Goal: Transaction & Acquisition: Obtain resource

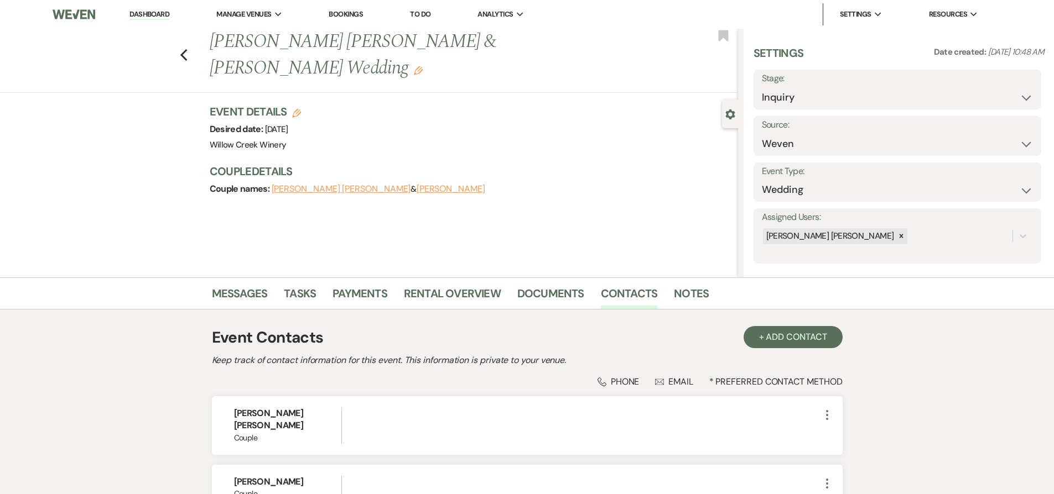
select select "1"
click at [254, 293] on link "Messages" at bounding box center [240, 297] width 56 height 24
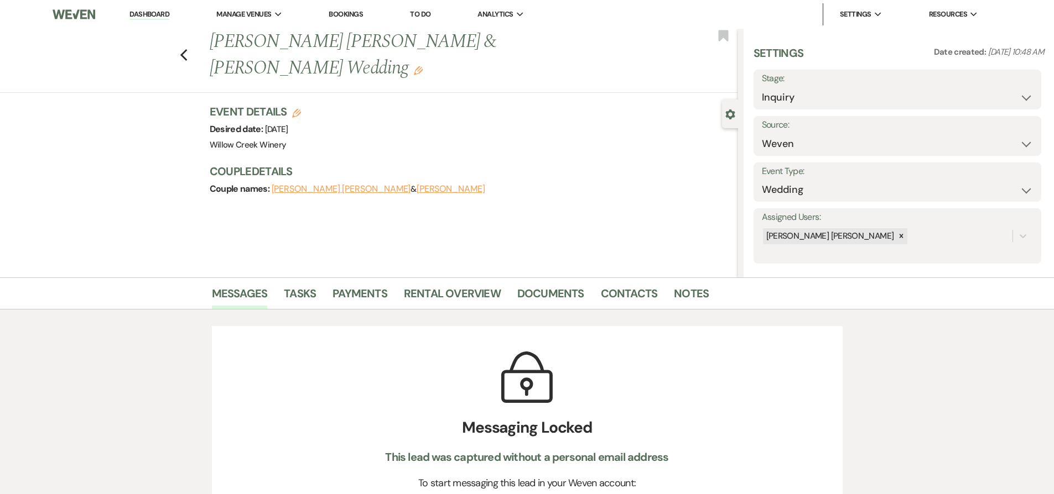
scroll to position [102, 0]
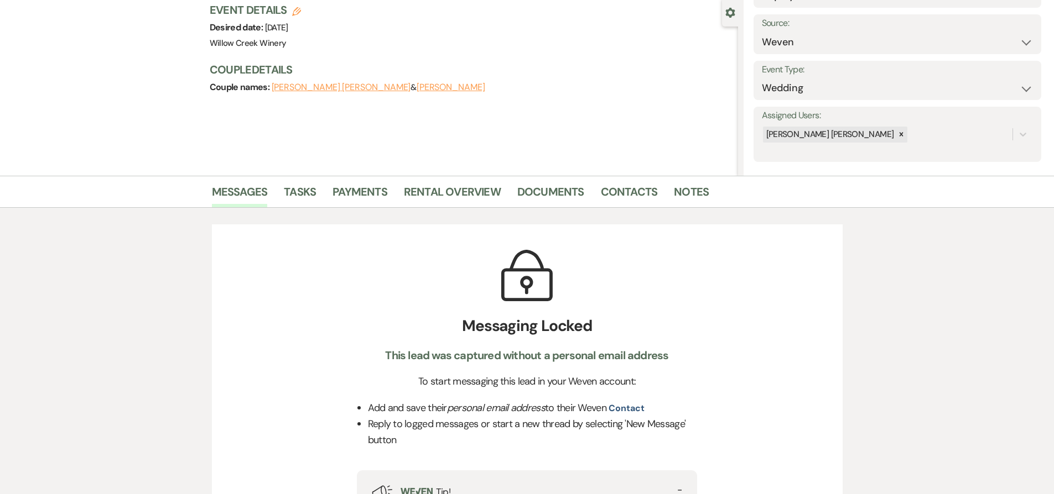
select select "8"
select select "6"
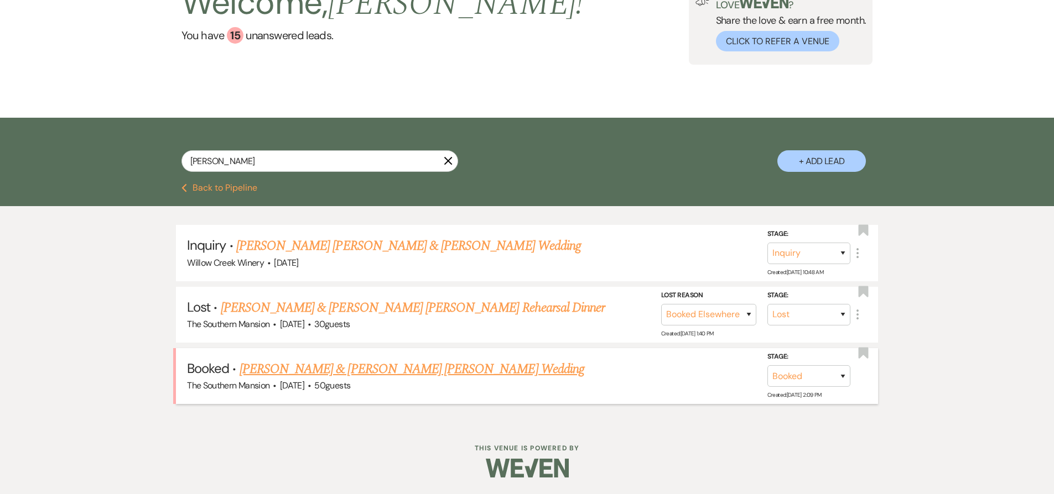
click at [326, 369] on link "[PERSON_NAME] & [PERSON_NAME] [PERSON_NAME] Wedding" at bounding box center [411, 370] width 345 height 20
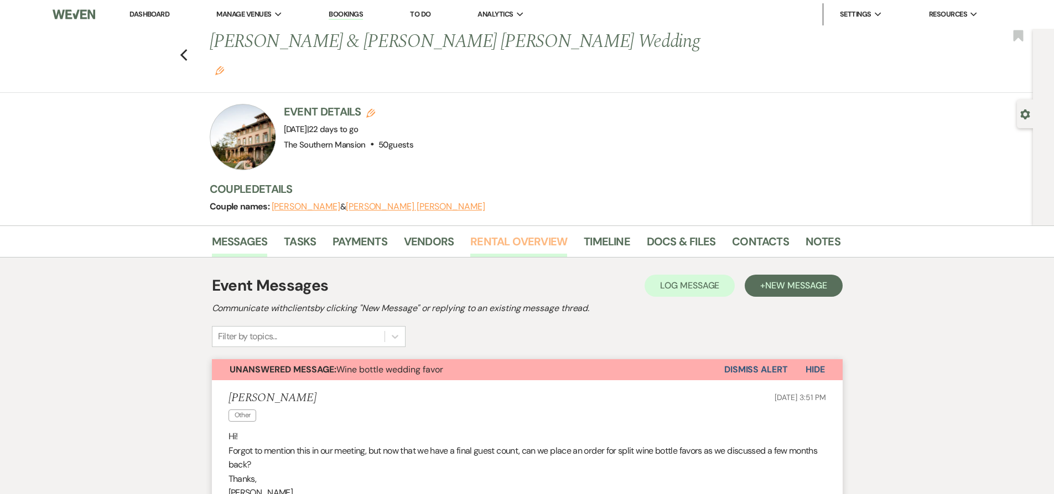
click at [506, 233] on link "Rental Overview" at bounding box center [518, 245] width 97 height 24
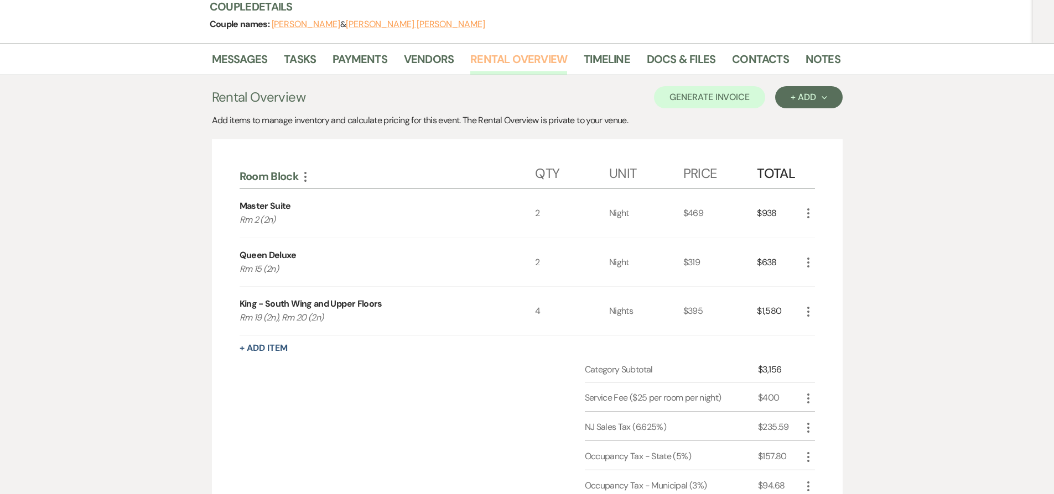
scroll to position [188, 0]
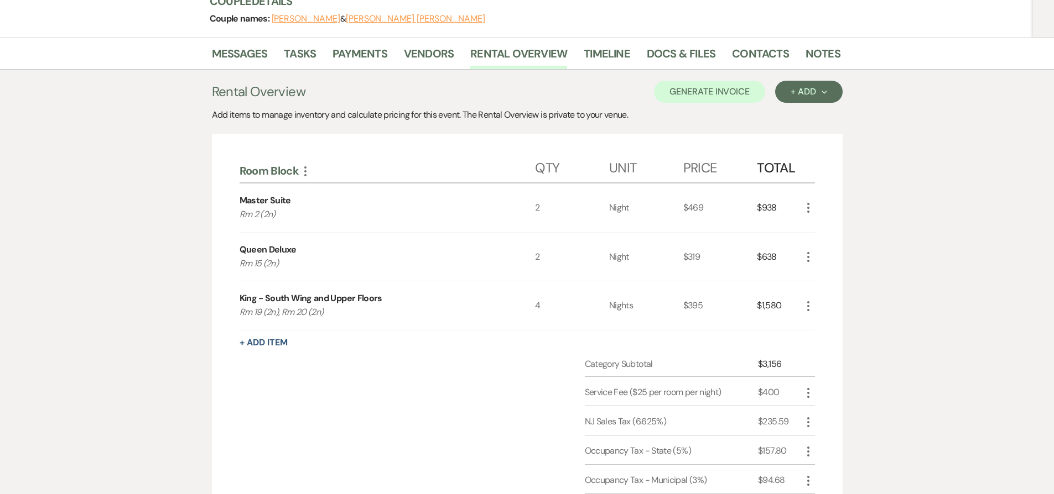
click at [807, 300] on icon "More" at bounding box center [807, 306] width 13 height 13
click at [811, 319] on button "Pencil Edit" at bounding box center [830, 328] width 58 height 18
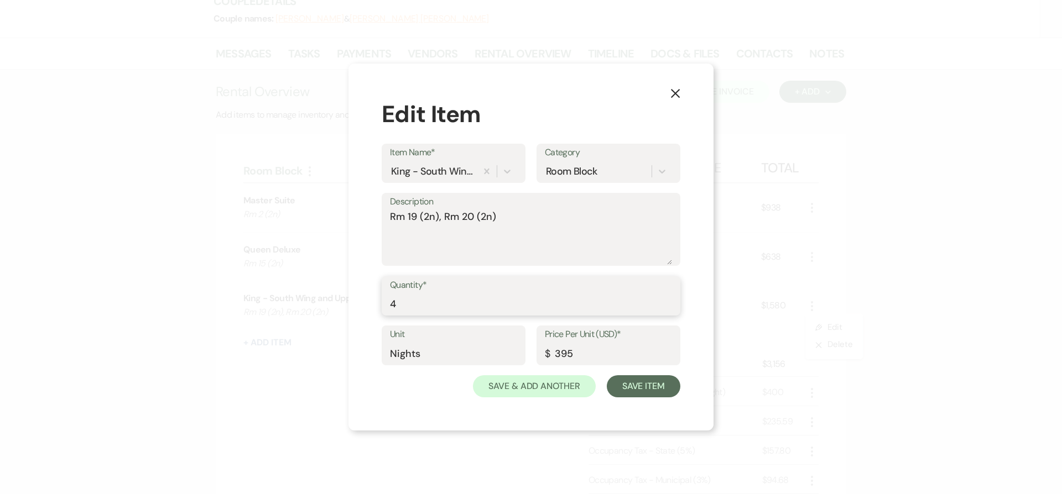
drag, startPoint x: 394, startPoint y: 305, endPoint x: 379, endPoint y: 306, distance: 14.9
click at [379, 306] on div "X Edit Item Item Name* King - South Wing and Upper Floors Category Room Block D…" at bounding box center [530, 248] width 365 height 368
type input "2"
drag, startPoint x: 443, startPoint y: 221, endPoint x: 333, endPoint y: 209, distance: 110.7
click at [333, 209] on div "X Edit Item Item Name* King - South Wing and Upper Floors Category Room Block D…" at bounding box center [531, 247] width 1062 height 494
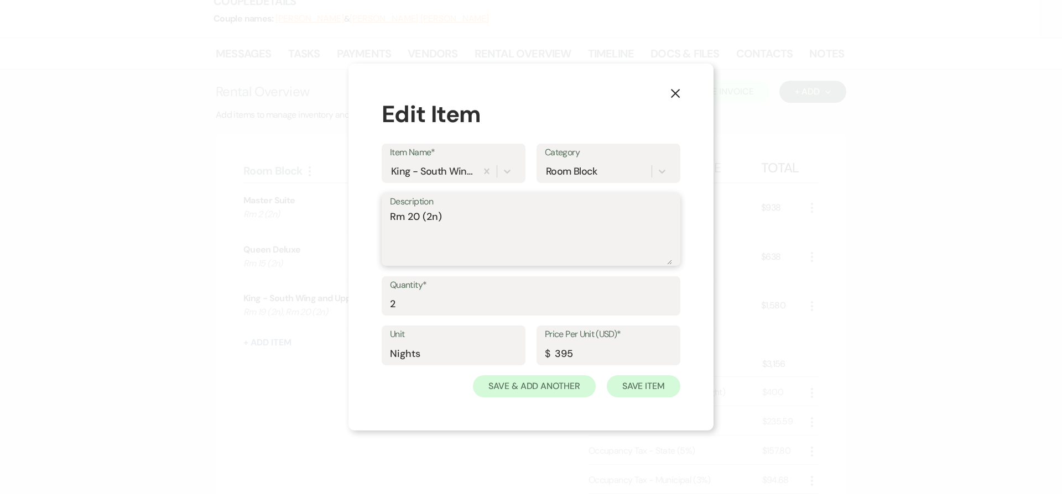
type textarea "Rm 20 (2n)"
click at [651, 384] on button "Save Item" at bounding box center [644, 387] width 74 height 22
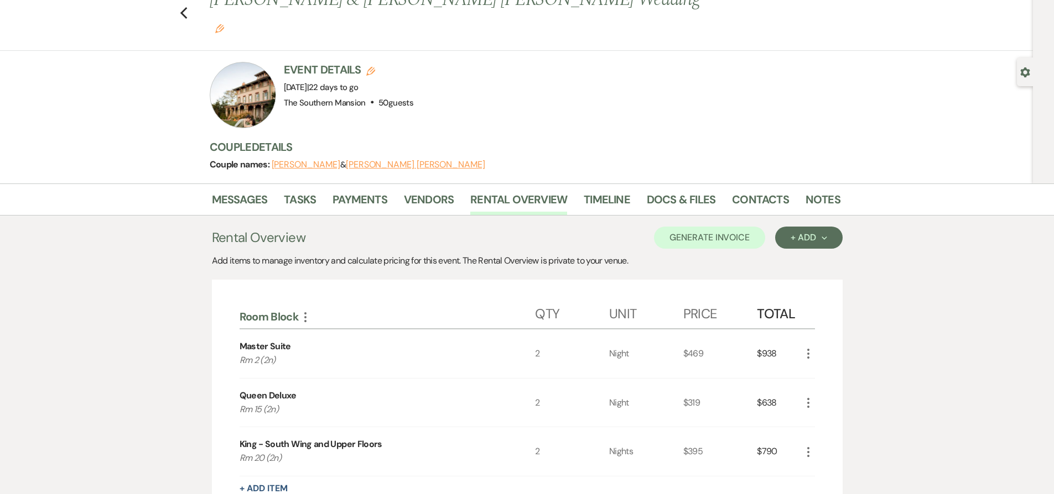
scroll to position [0, 0]
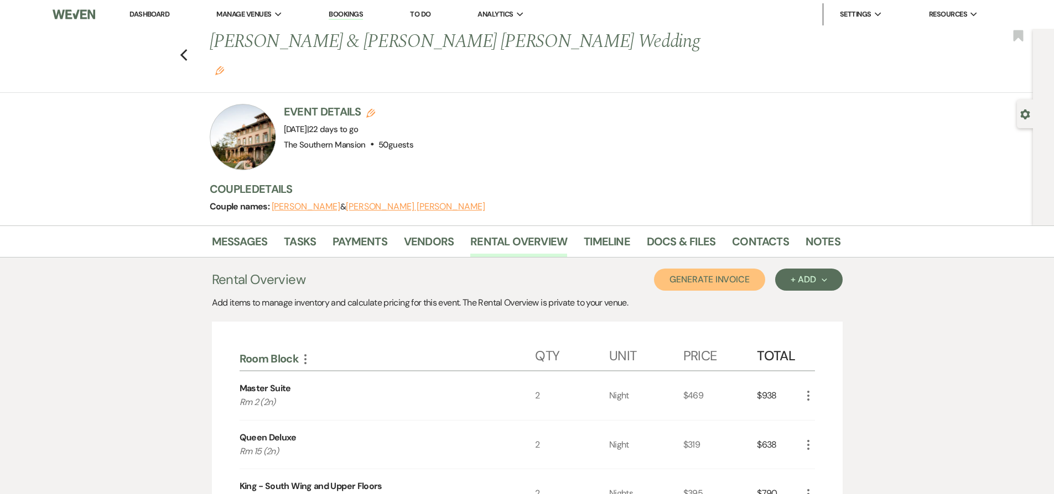
click at [678, 269] on button "Generate Invoice" at bounding box center [709, 280] width 111 height 22
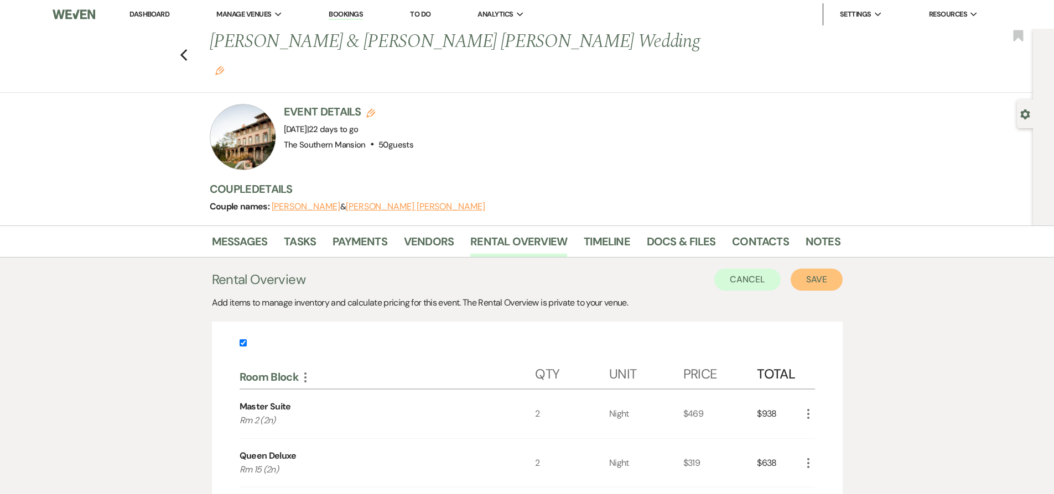
click at [822, 269] on button "Save" at bounding box center [816, 280] width 52 height 22
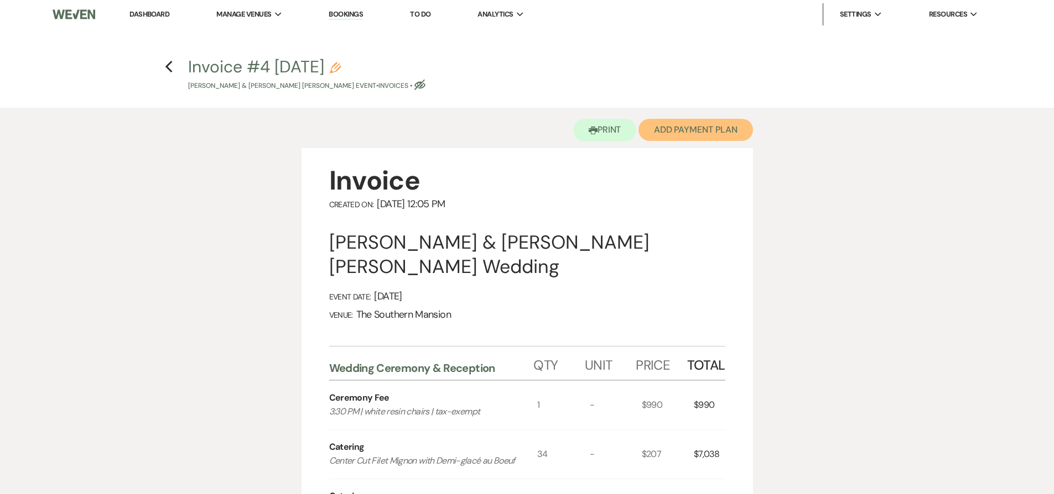
click at [709, 129] on button "Add Payment Plan" at bounding box center [695, 130] width 114 height 22
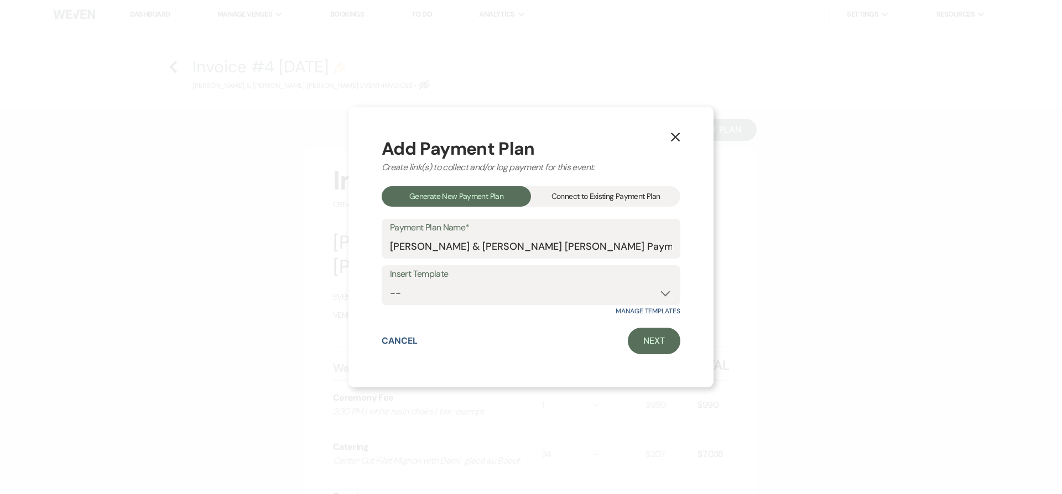
click at [596, 196] on div "Connect to Existing Payment Plan" at bounding box center [605, 196] width 149 height 20
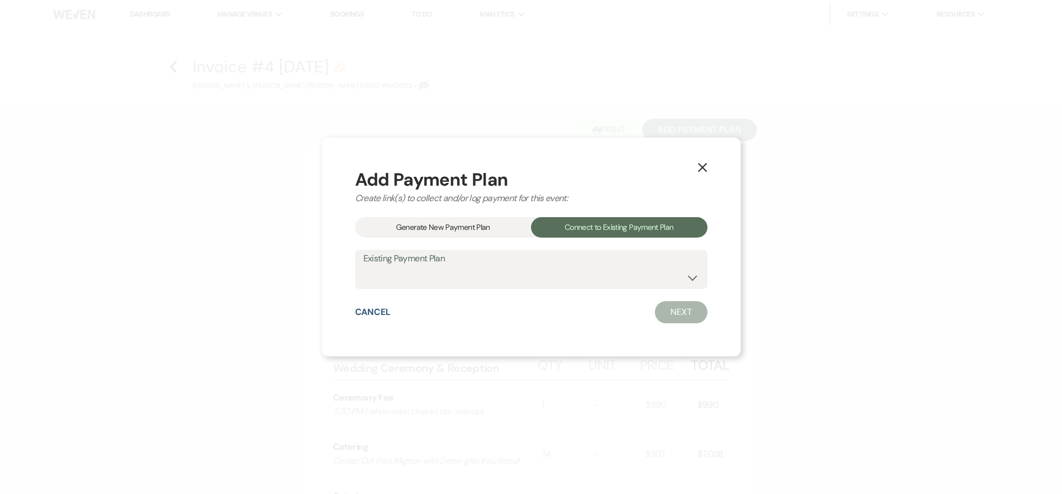
click at [697, 163] on icon "X" at bounding box center [702, 168] width 10 height 10
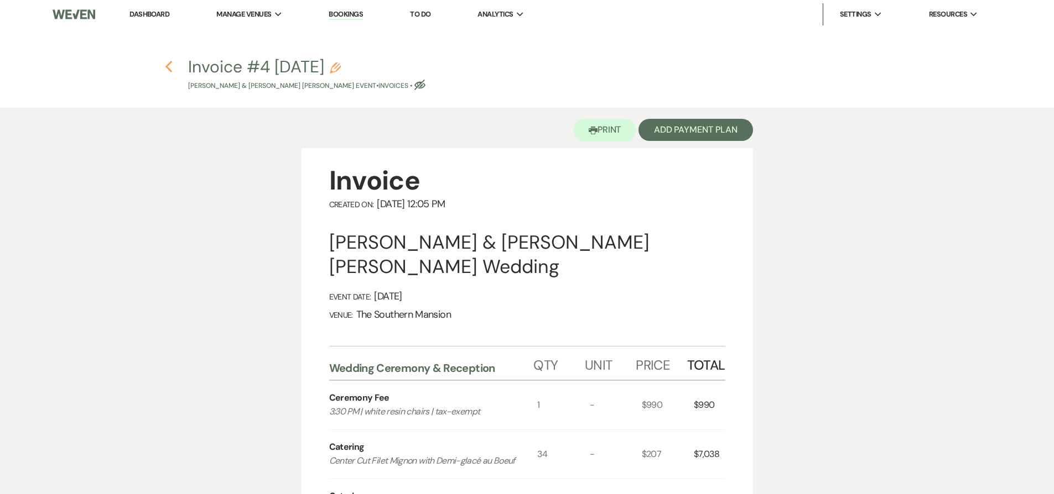
click at [167, 70] on icon "Previous" at bounding box center [169, 66] width 8 height 13
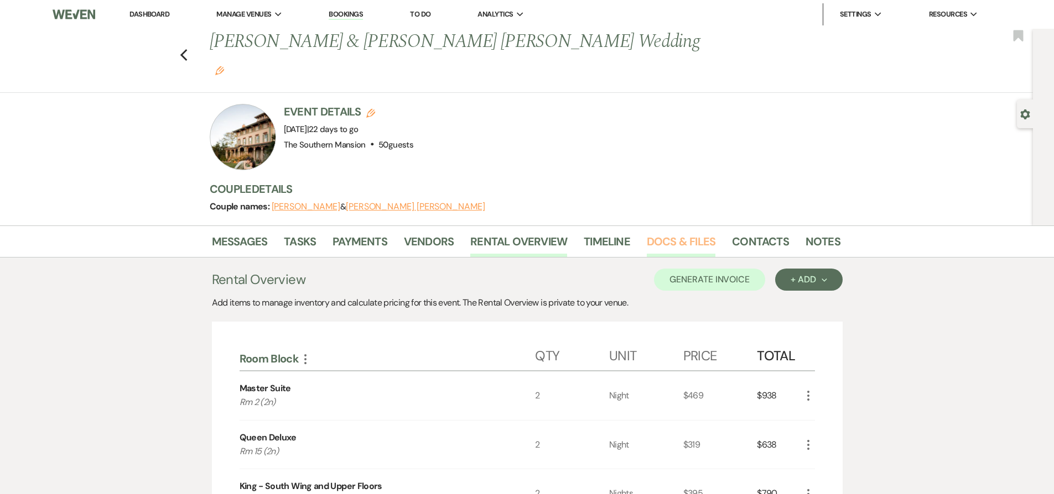
click at [684, 233] on link "Docs & Files" at bounding box center [681, 245] width 69 height 24
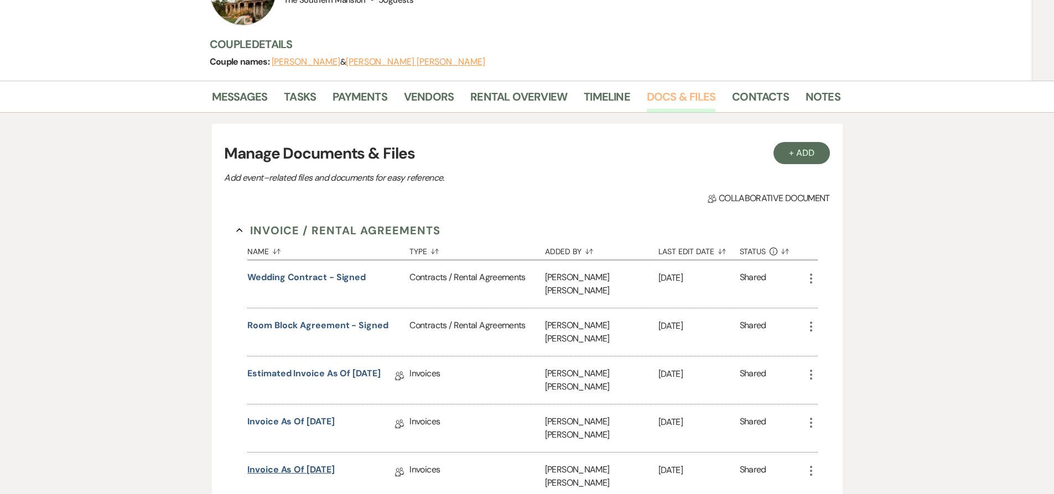
scroll to position [155, 0]
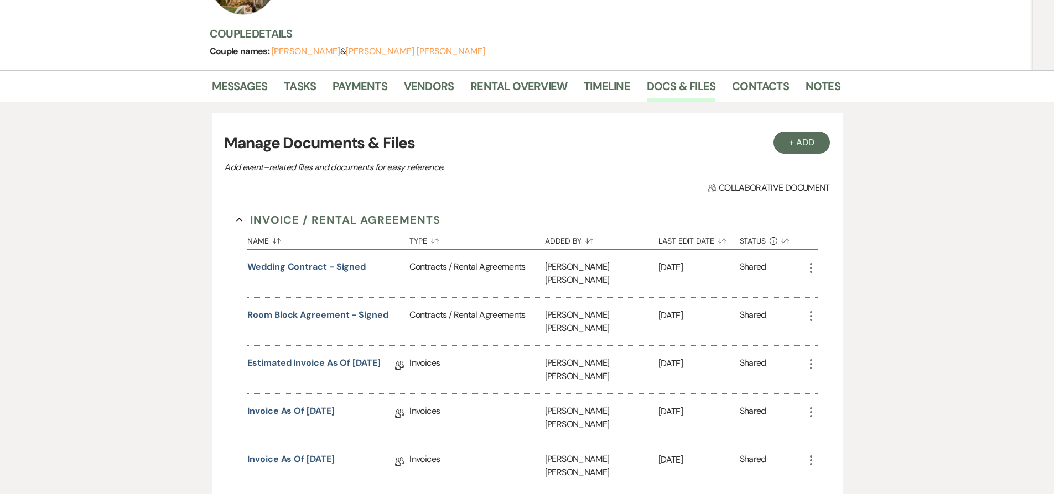
click at [304, 453] on link "Invoice as of [DATE]" at bounding box center [290, 461] width 87 height 17
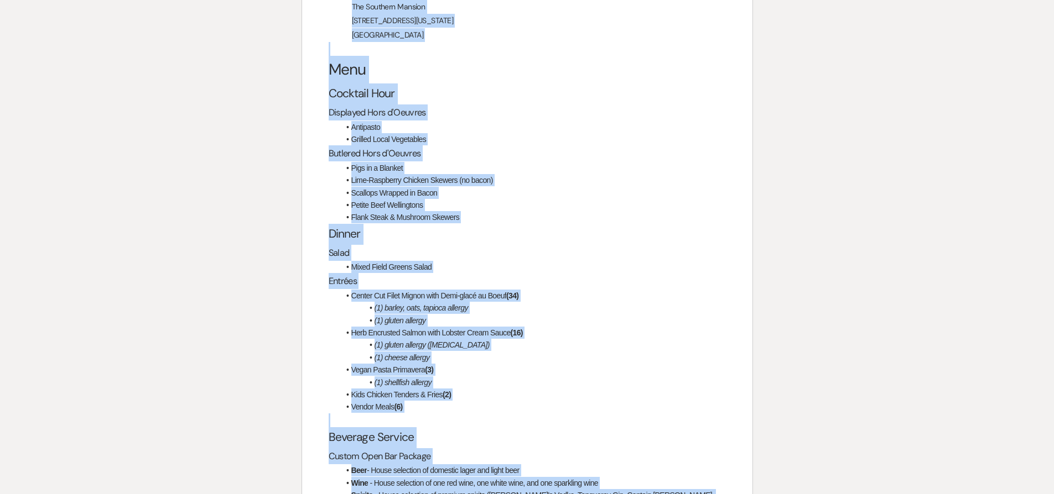
scroll to position [2238, 0]
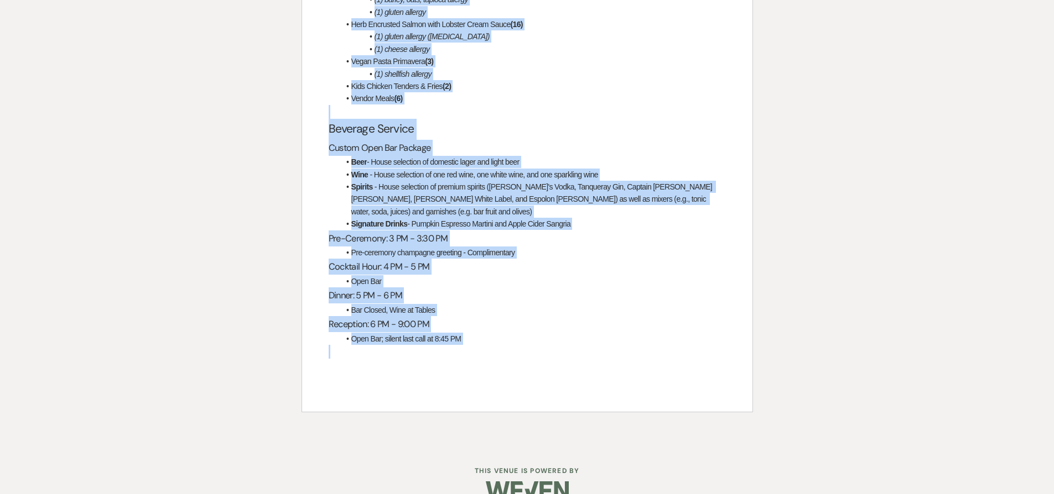
drag, startPoint x: 329, startPoint y: 175, endPoint x: 551, endPoint y: 334, distance: 272.4
click at [551, 334] on div "Payment Information Please make payment in the amount of $ 9,994.09 by check wr…" at bounding box center [527, 3] width 450 height 818
copy div "Loremip Dolorsitame Consec adip elitsed do eiu tempor in $ 7,454.92 ut labor et…"
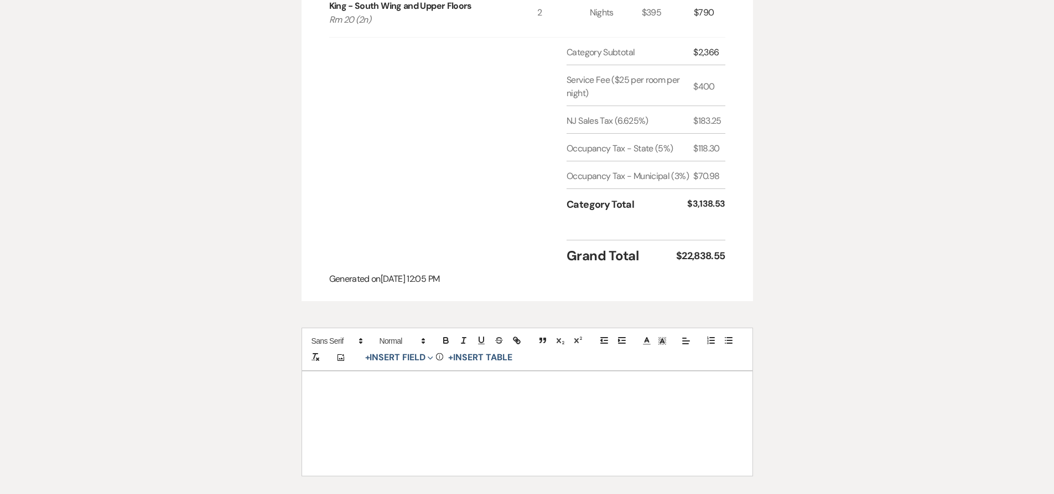
scroll to position [1337, 0]
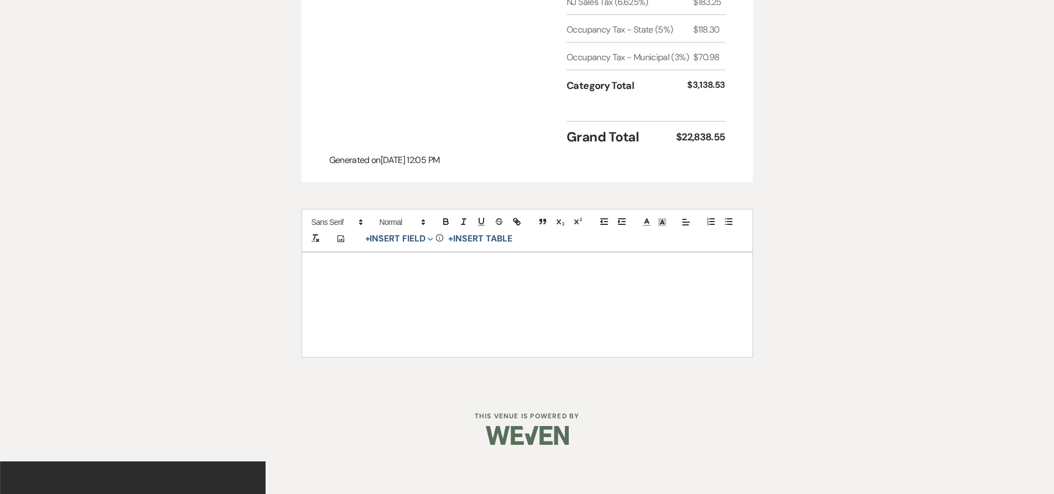
click at [367, 290] on p at bounding box center [527, 297] width 397 height 14
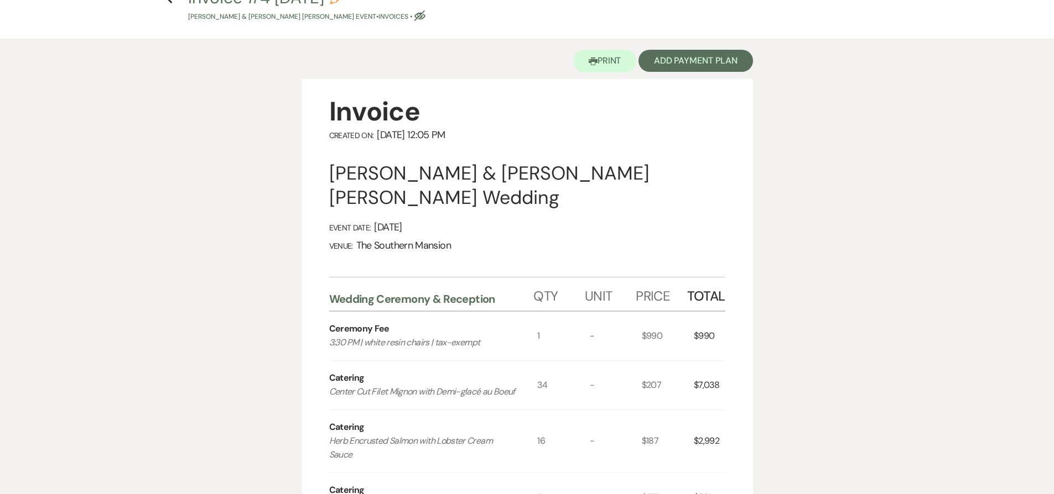
scroll to position [0, 0]
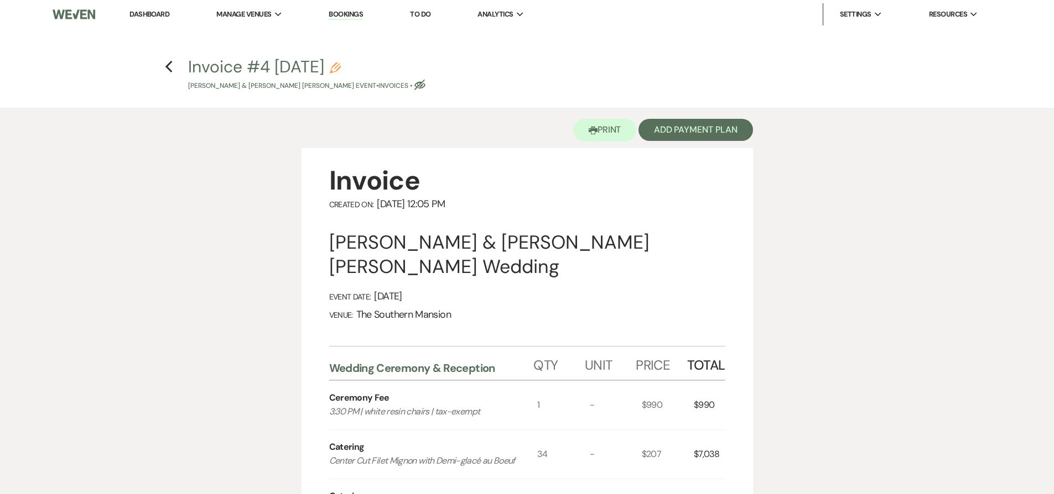
click at [341, 65] on icon "Pencil" at bounding box center [335, 67] width 11 height 11
select select "22"
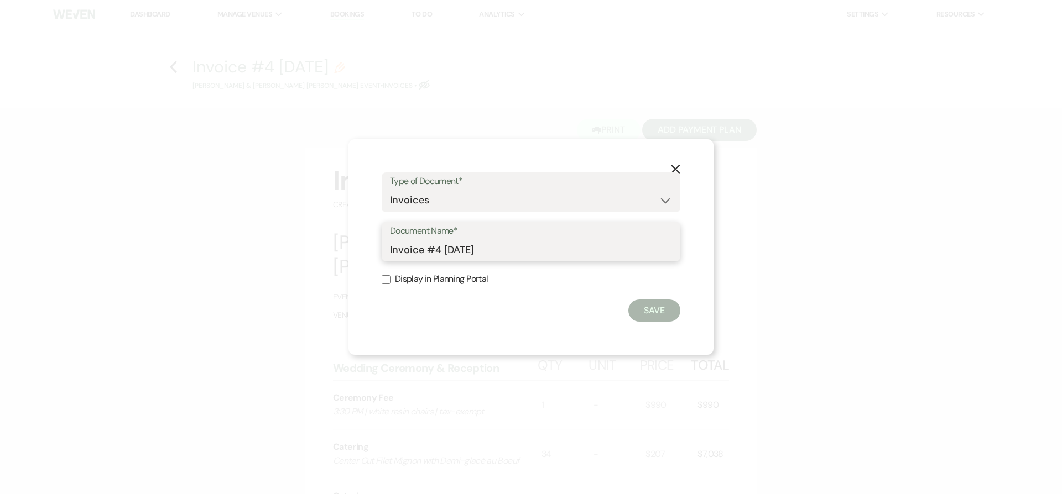
drag, startPoint x: 439, startPoint y: 254, endPoint x: 429, endPoint y: 254, distance: 10.5
click at [429, 254] on input "Invoice #4 [DATE]" at bounding box center [531, 250] width 282 height 22
type input "Invoice as of [DATE]"
click at [654, 311] on button "Save" at bounding box center [654, 311] width 52 height 22
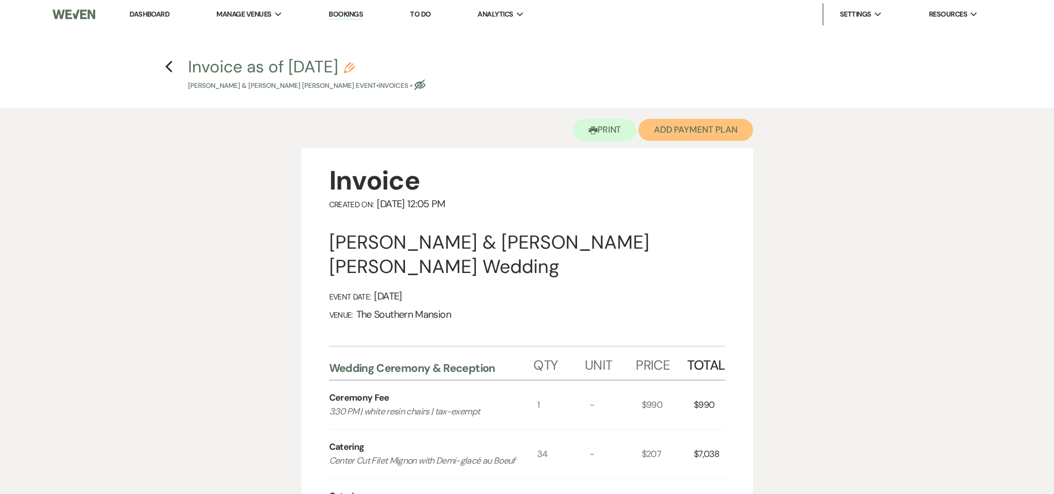
click at [676, 127] on button "Add Payment Plan" at bounding box center [695, 130] width 114 height 22
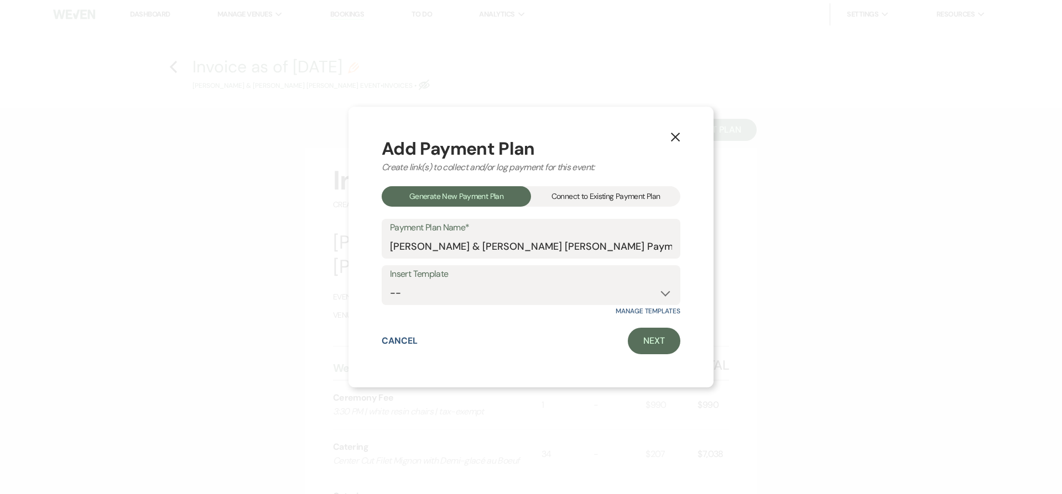
click at [622, 193] on div "Connect to Existing Payment Plan" at bounding box center [605, 196] width 149 height 20
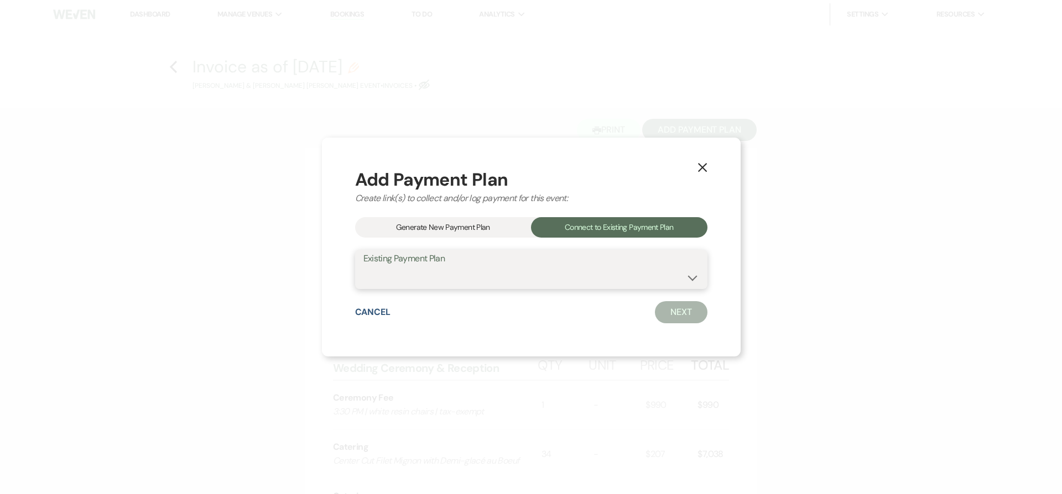
click at [546, 274] on select "[PERSON_NAME] & [PERSON_NAME] [PERSON_NAME] Payment Plan #1" at bounding box center [531, 278] width 336 height 22
select select "8978"
click at [390, 267] on select "[PERSON_NAME] & [PERSON_NAME] [PERSON_NAME] Payment Plan #1" at bounding box center [531, 278] width 336 height 22
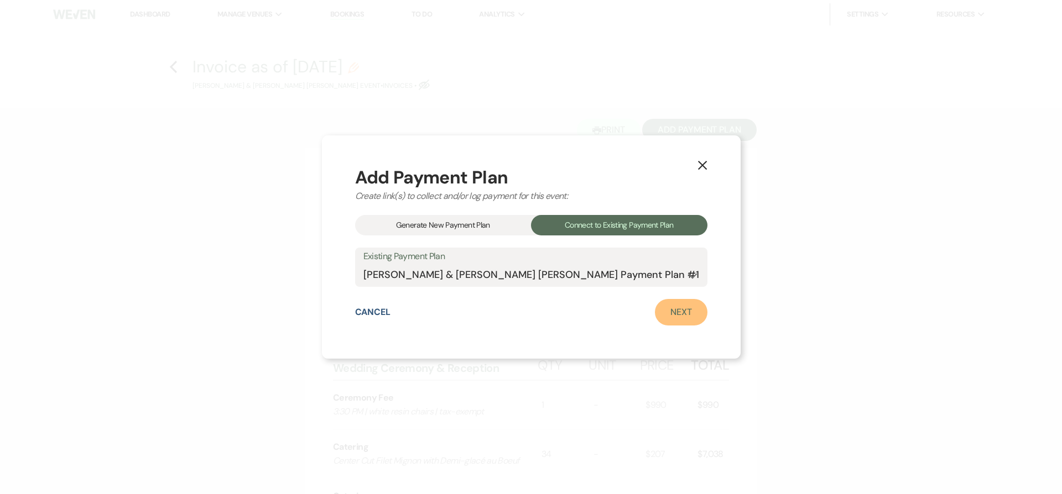
click at [662, 316] on link "Next" at bounding box center [681, 312] width 53 height 27
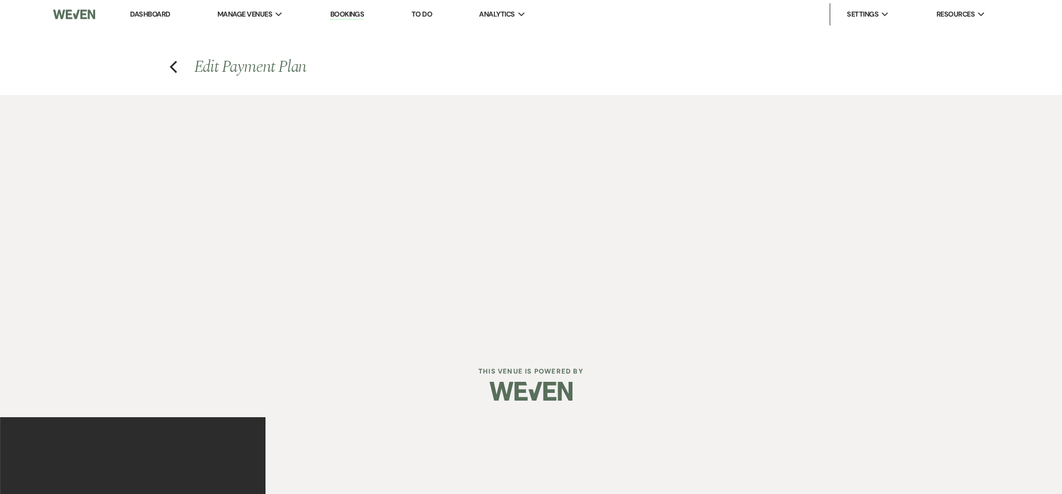
select select "28576"
select select "1"
select select "true"
select select "1"
select select "2"
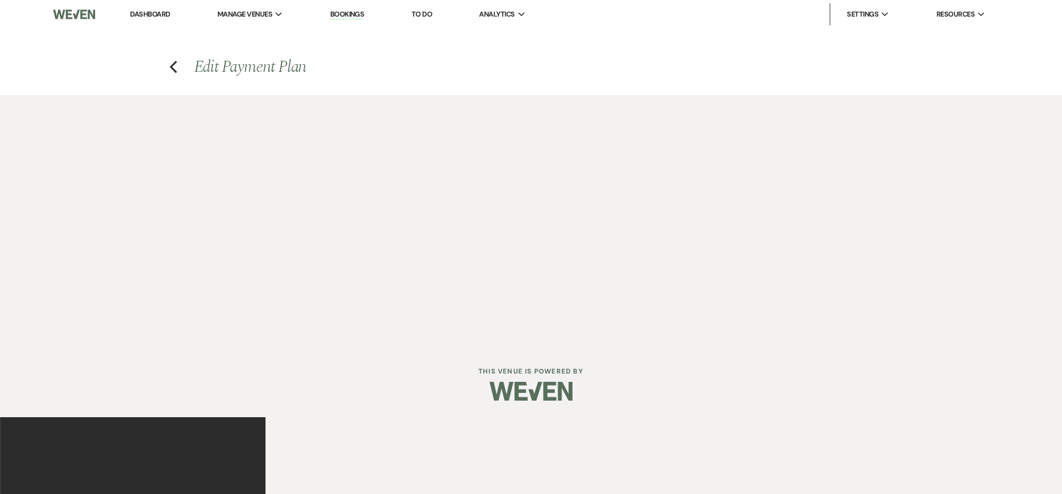
select select "flat"
select select "client"
select select "daily"
select select "weeks"
select select "complete"
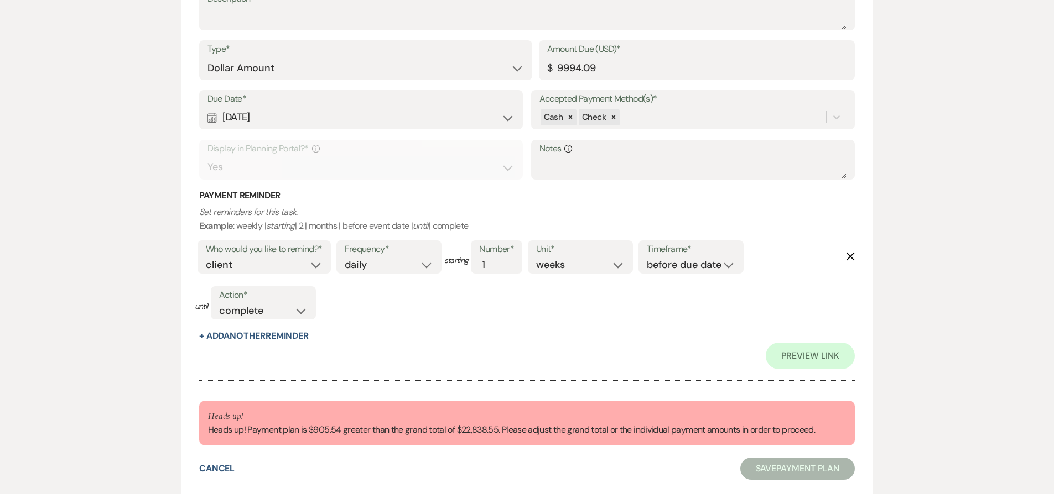
scroll to position [1256, 0]
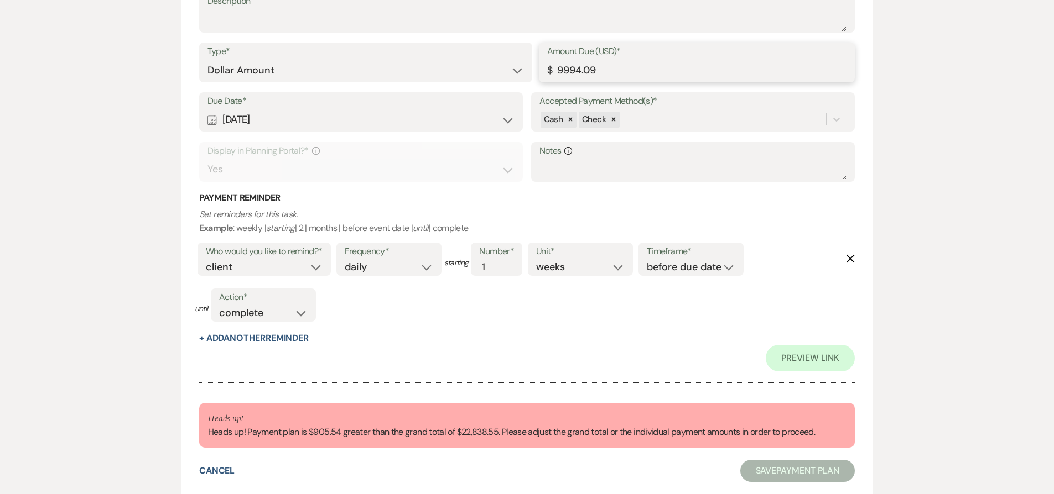
drag, startPoint x: 561, startPoint y: 69, endPoint x: 570, endPoint y: 70, distance: 8.9
click at [570, 70] on input "9994.09" at bounding box center [697, 71] width 300 height 22
click at [583, 72] on input "90894.09" at bounding box center [697, 71] width 300 height 22
drag, startPoint x: 577, startPoint y: 72, endPoint x: 598, endPoint y: 71, distance: 20.5
click at [598, 71] on input "9089.09" at bounding box center [697, 71] width 300 height 22
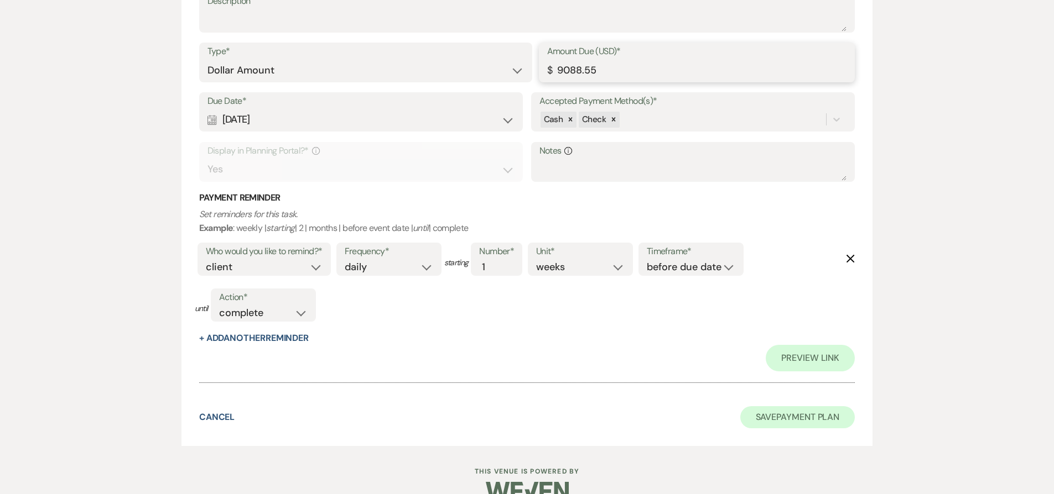
type input "9088.55"
click at [790, 414] on button "Save Payment Plan" at bounding box center [797, 418] width 115 height 22
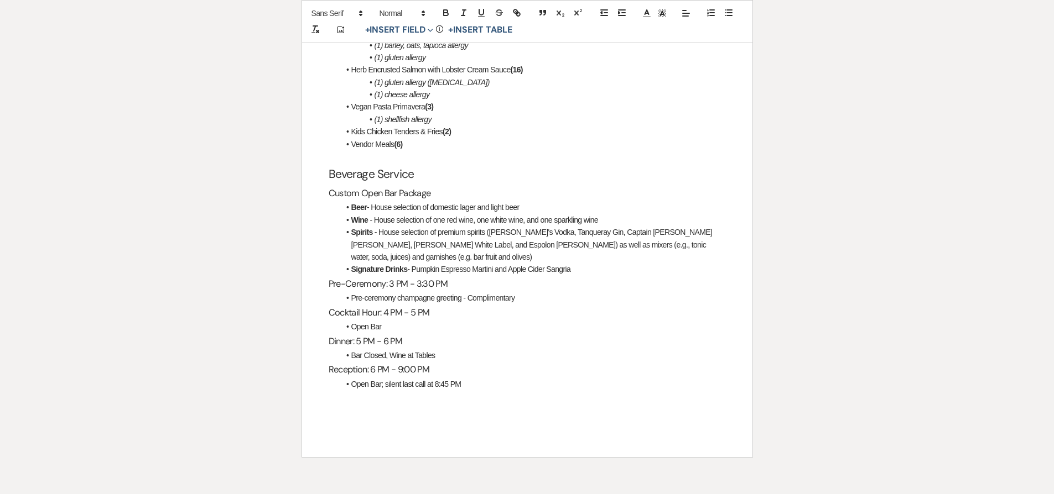
scroll to position [1530, 0]
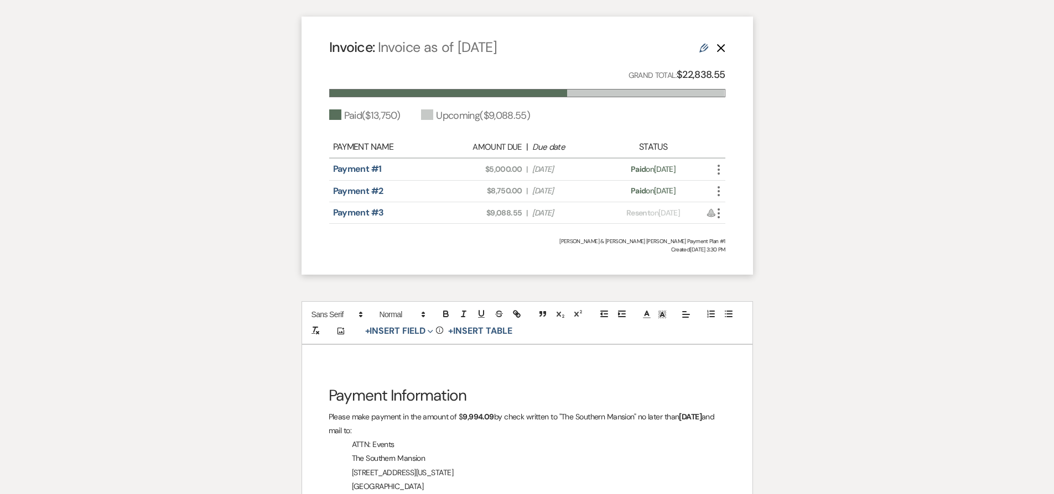
click at [471, 412] on strong "9,994.09" at bounding box center [478, 417] width 32 height 10
click at [472, 412] on strong "9,994.09" at bounding box center [478, 417] width 32 height 10
click at [468, 412] on strong "9,994.09" at bounding box center [478, 417] width 32 height 10
drag, startPoint x: 470, startPoint y: 405, endPoint x: 492, endPoint y: 407, distance: 22.2
click at [492, 412] on strong "9,994.09" at bounding box center [478, 417] width 32 height 10
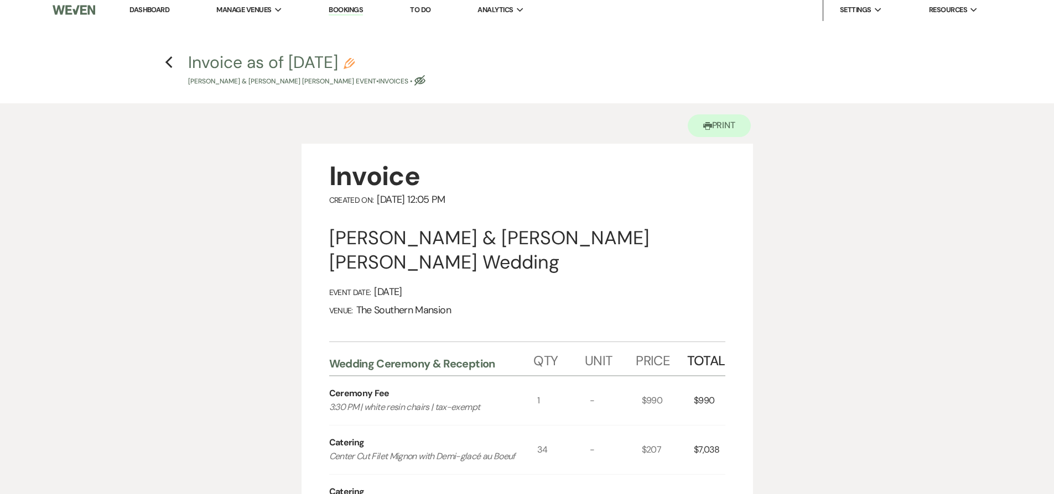
scroll to position [0, 0]
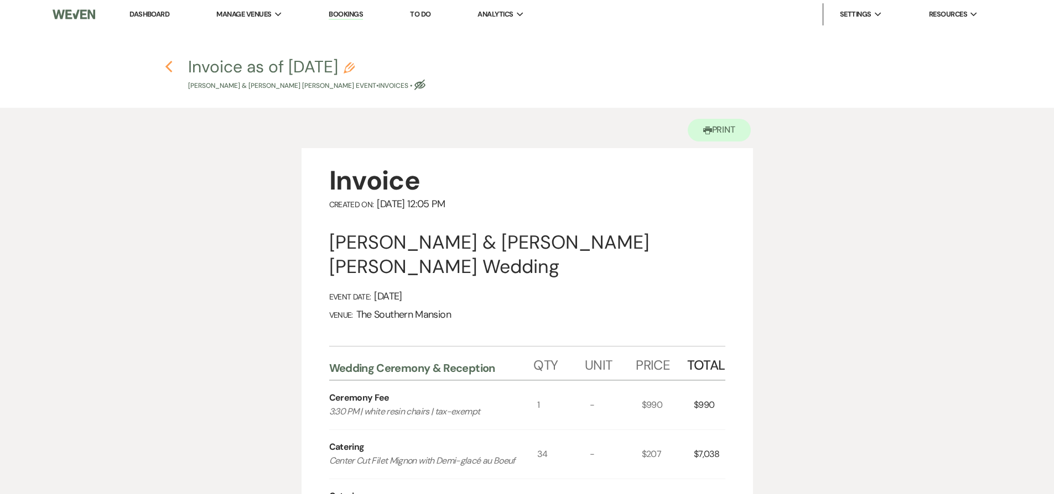
click at [165, 64] on icon "Previous" at bounding box center [169, 66] width 8 height 13
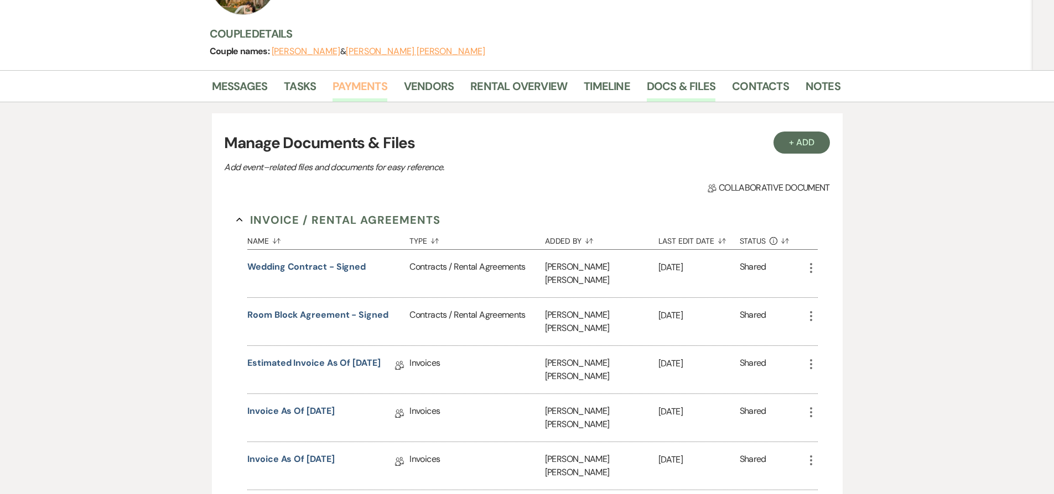
click at [348, 77] on link "Payments" at bounding box center [359, 89] width 55 height 24
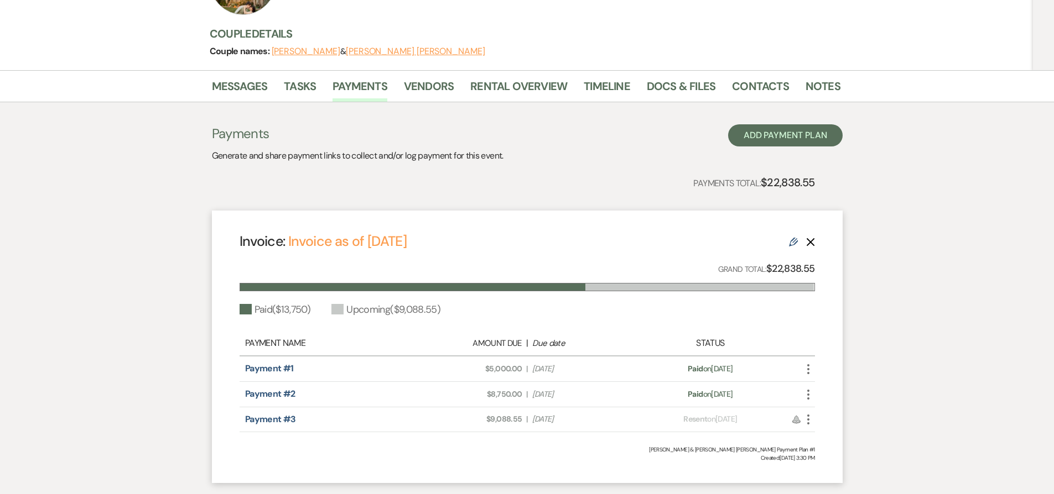
click at [806, 413] on icon "More" at bounding box center [807, 419] width 13 height 13
click at [845, 433] on button "Attach File Attach to Message" at bounding box center [857, 442] width 112 height 19
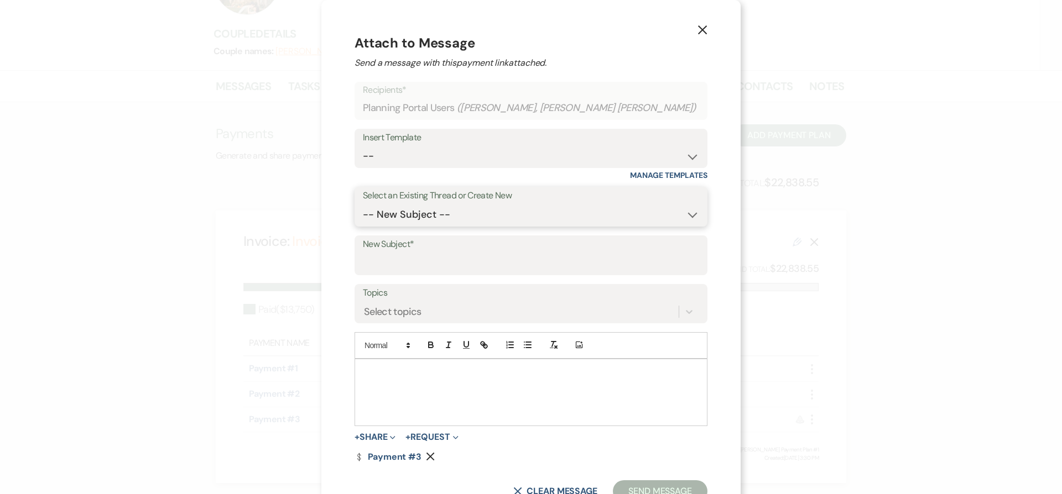
click at [476, 225] on select "-- New Subject -- Wine bottle wedding favor Invoice ceremony furniture question…" at bounding box center [531, 215] width 336 height 22
select select "458389"
click at [390, 208] on select "-- New Subject -- Wine bottle wedding favor Invoice ceremony furniture question…" at bounding box center [531, 215] width 336 height 22
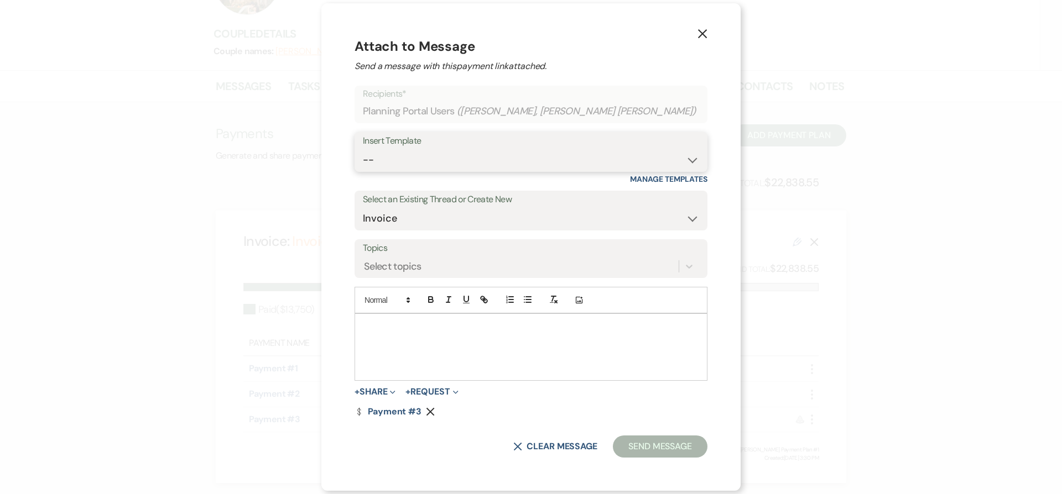
click at [442, 150] on select "-- Weven Planning Portal Introduction (Booked Events) Contract (Pre-Booked Lead…" at bounding box center [531, 160] width 336 height 22
select select "1853"
click at [390, 149] on select "-- Weven Planning Portal Introduction (Booked Events) Contract (Pre-Booked Lead…" at bounding box center [531, 160] width 336 height 22
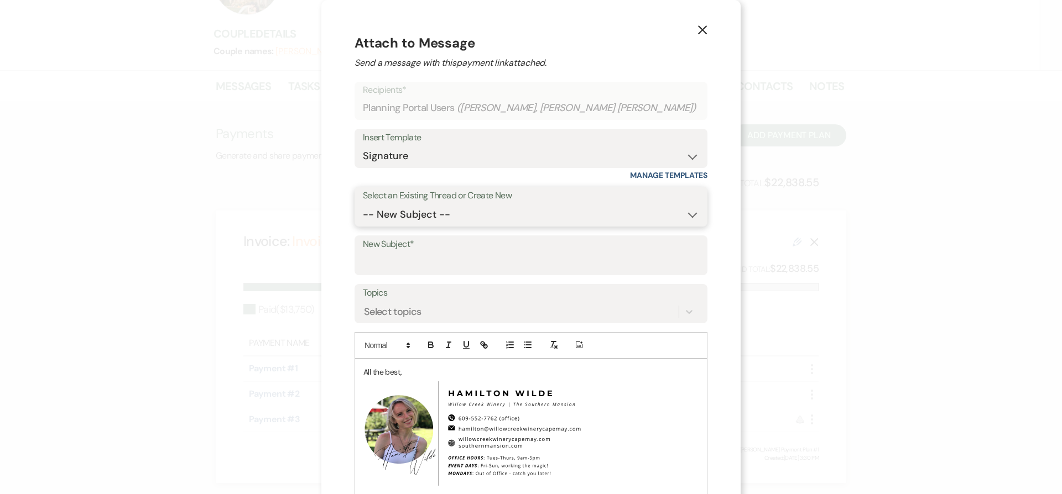
click at [437, 212] on select "-- New Subject -- Wine bottle wedding favor Invoice ceremony furniture question…" at bounding box center [531, 215] width 336 height 22
select select "458389"
click at [385, 204] on select "-- New Subject -- Wine bottle wedding favor Invoice ceremony furniture question…" at bounding box center [531, 215] width 336 height 22
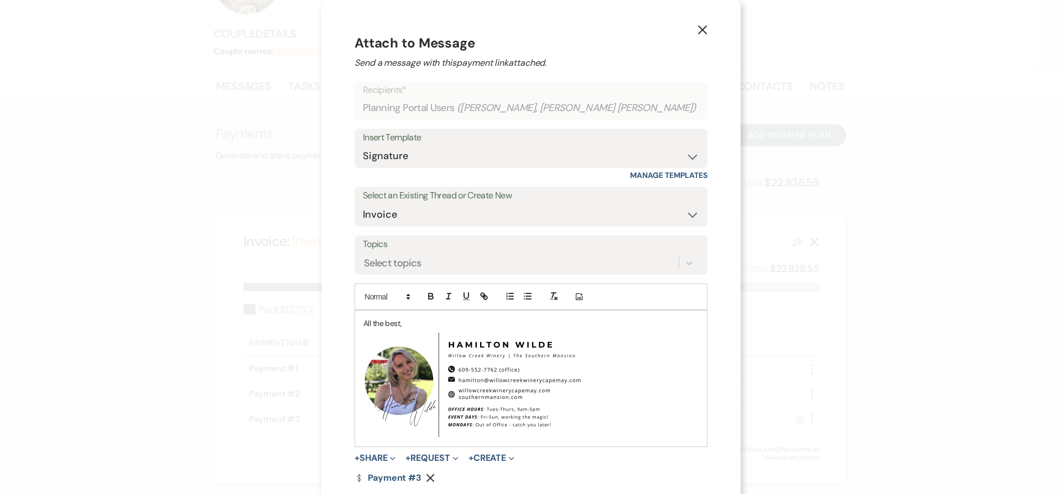
click at [381, 324] on div "All the best, ﻿ ﻿" at bounding box center [531, 379] width 352 height 136
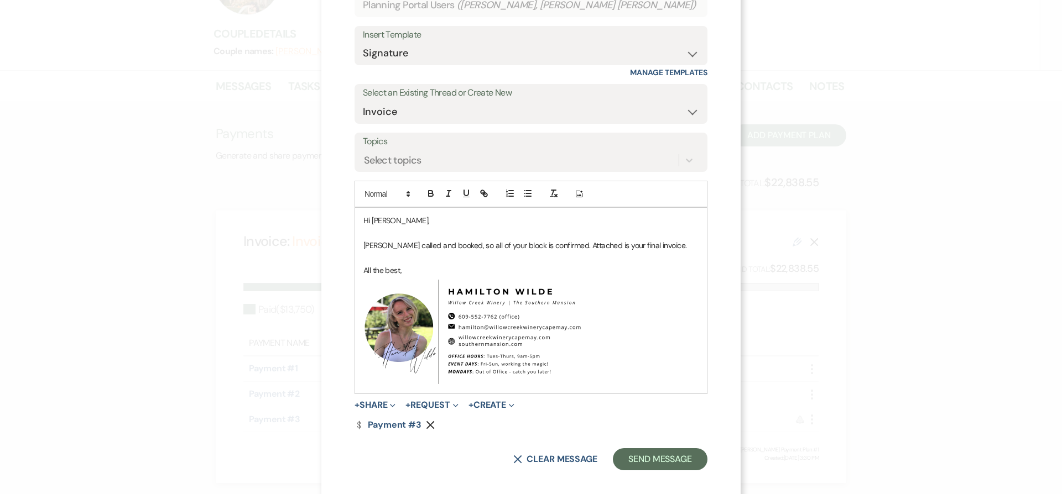
scroll to position [112, 0]
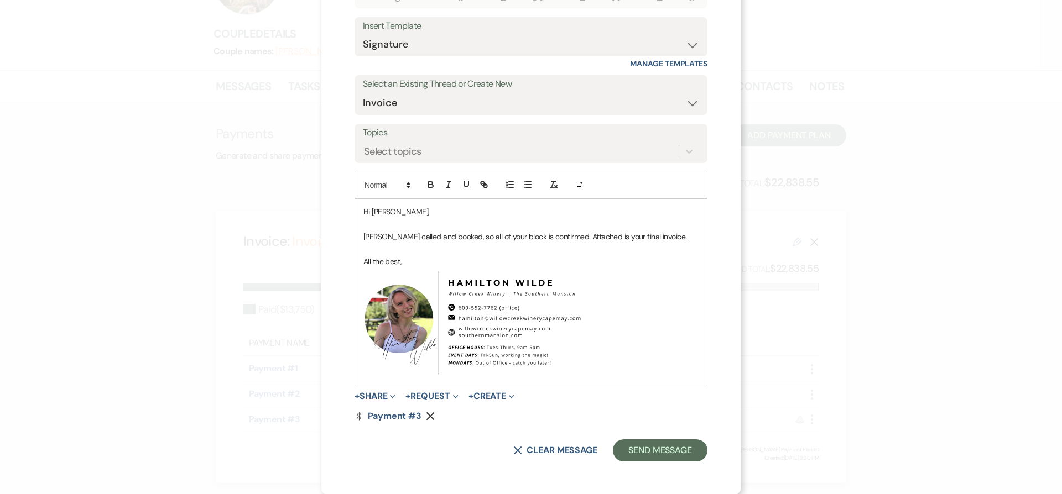
click at [395, 398] on span "Expand" at bounding box center [391, 396] width 8 height 12
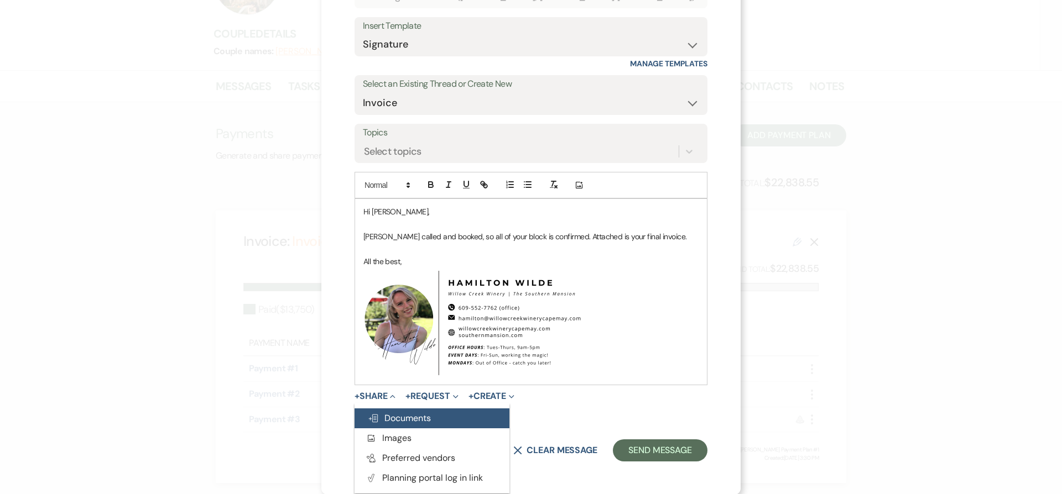
click at [412, 420] on span "Doc Upload Documents" at bounding box center [399, 419] width 63 height 12
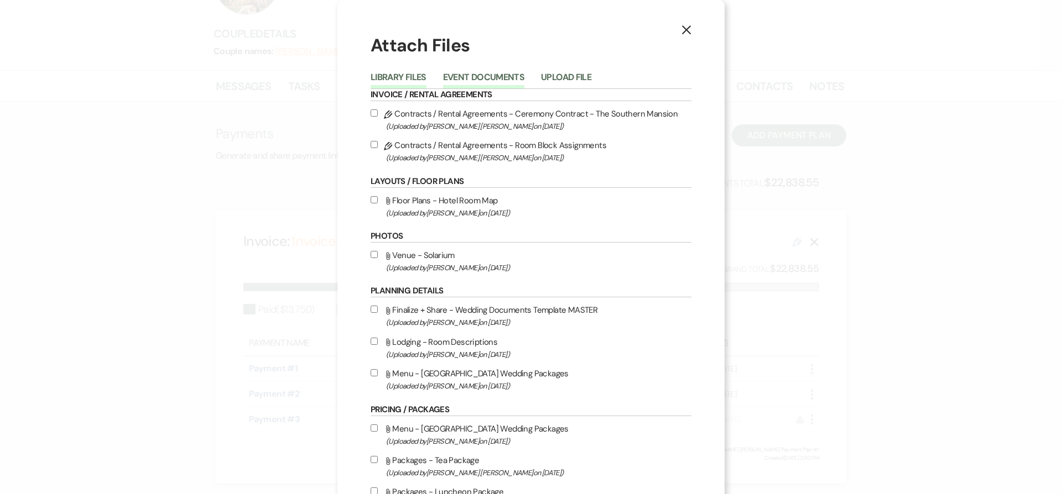
click at [495, 84] on button "Event Documents" at bounding box center [483, 80] width 81 height 15
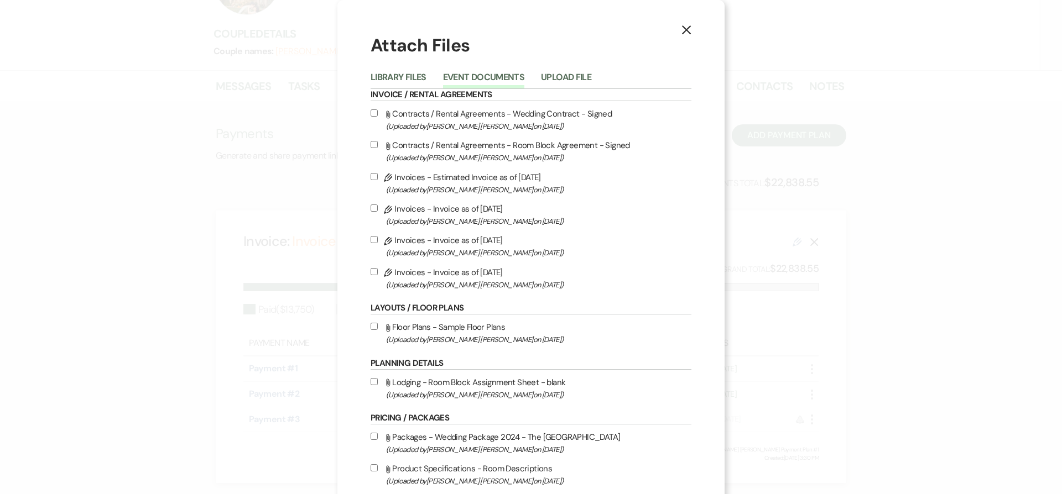
click at [486, 274] on label "Pencil Invoices - Invoice as of [DATE] (Uploaded by [PERSON_NAME] [PERSON_NAME]…" at bounding box center [531, 278] width 321 height 26
click at [378, 274] on input "Pencil Invoices - Invoice as of [DATE] (Uploaded by [PERSON_NAME] [PERSON_NAME]…" at bounding box center [374, 271] width 7 height 7
checkbox input "true"
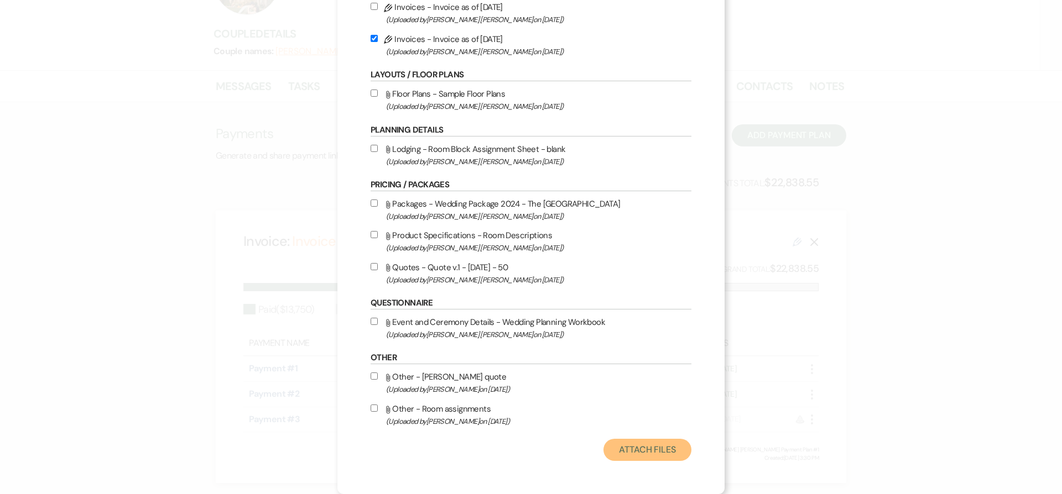
click at [646, 450] on button "Attach Files" at bounding box center [647, 450] width 88 height 22
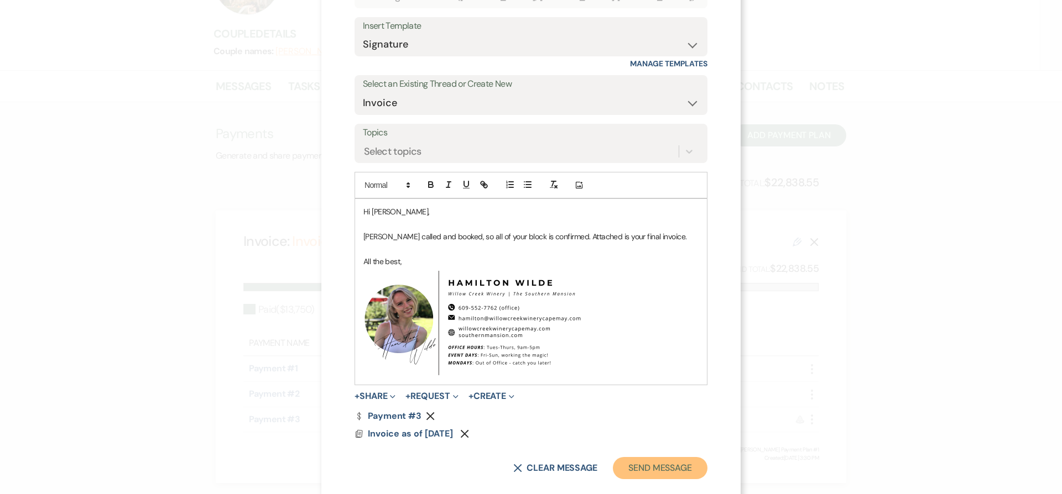
click at [651, 466] on button "Send Message" at bounding box center [660, 468] width 95 height 22
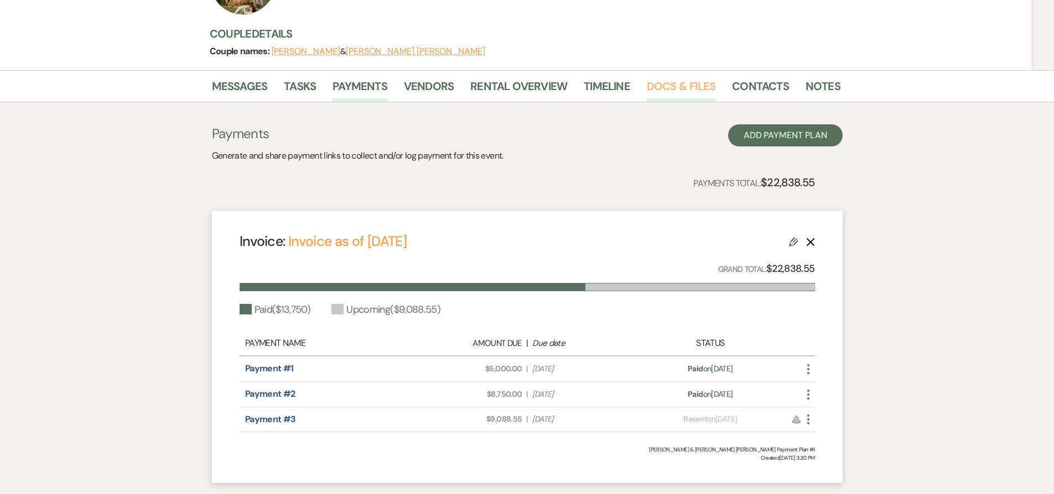
click at [697, 77] on link "Docs & Files" at bounding box center [681, 89] width 69 height 24
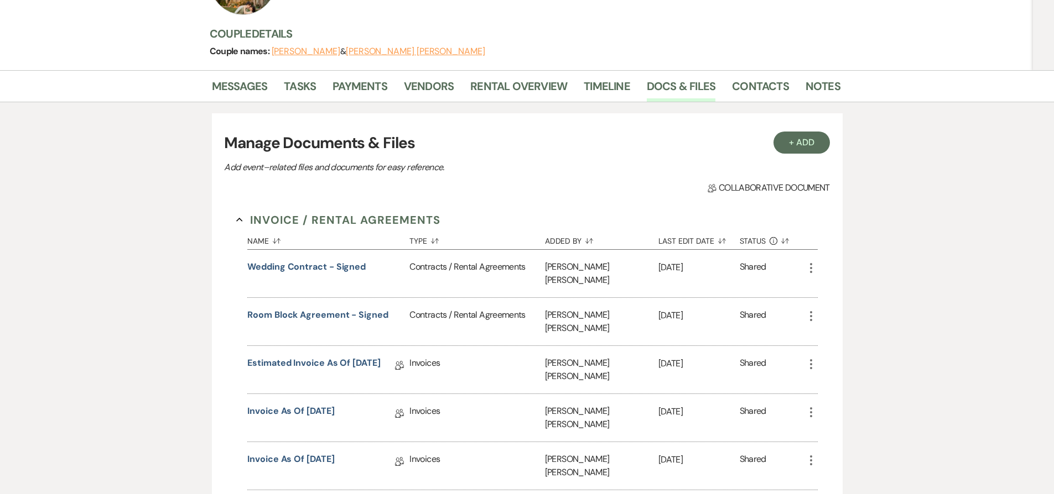
click at [812, 358] on icon "More" at bounding box center [810, 364] width 13 height 13
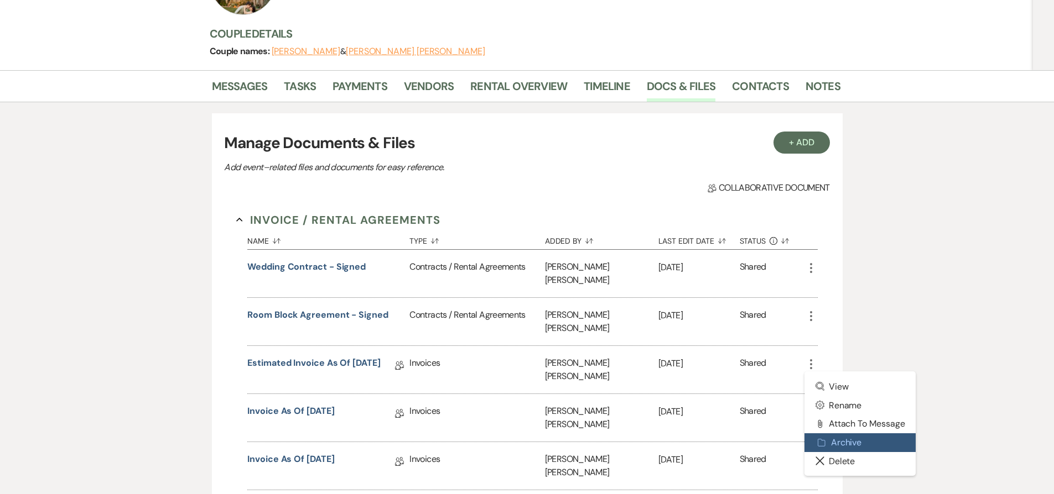
click at [850, 434] on button "Archive Archive" at bounding box center [860, 443] width 112 height 19
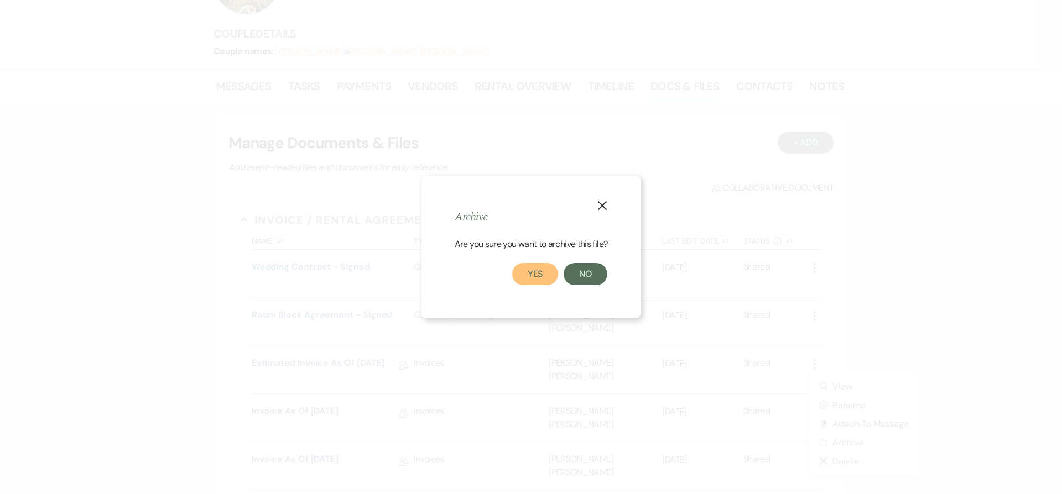
click at [514, 275] on button "Yes" at bounding box center [535, 274] width 46 height 22
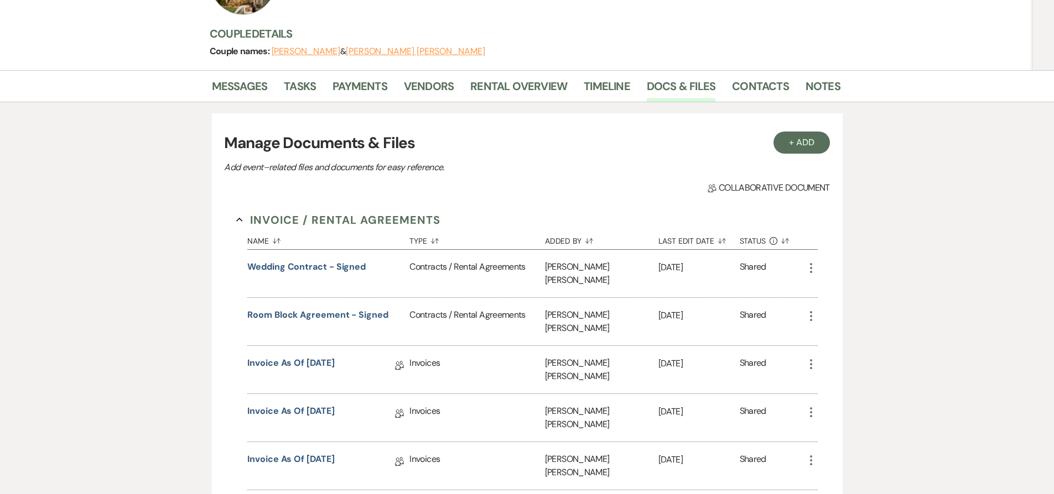
click at [808, 358] on icon "More" at bounding box center [810, 364] width 13 height 13
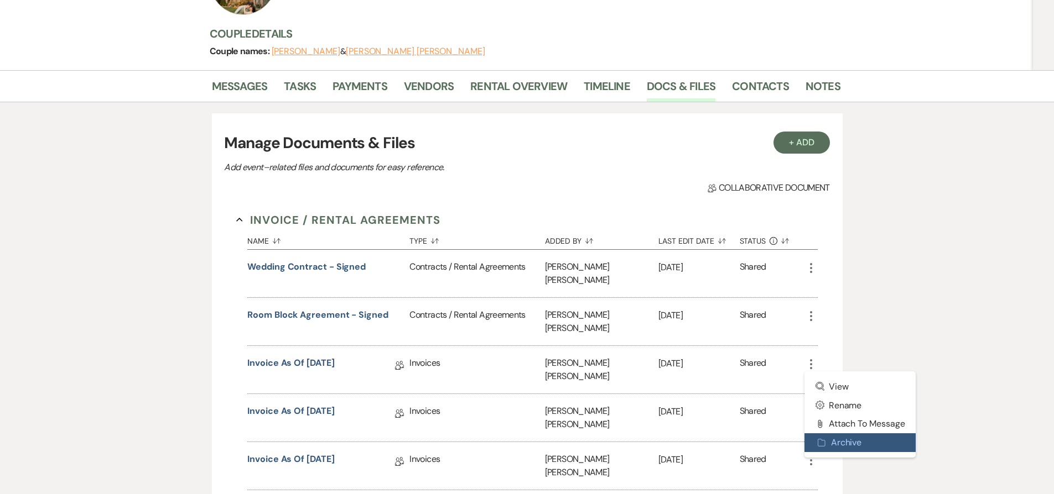
click at [856, 434] on button "Archive Archive" at bounding box center [860, 443] width 112 height 19
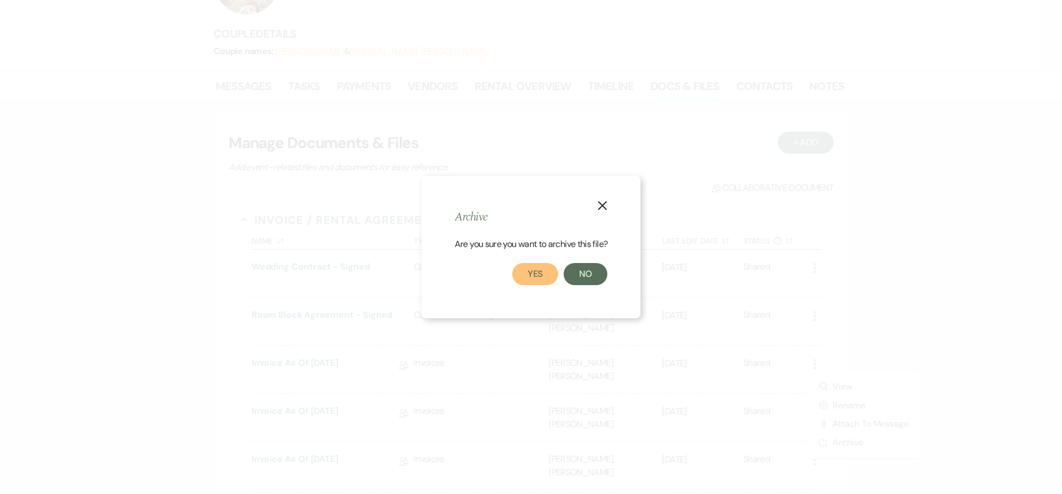
click at [530, 270] on button "Yes" at bounding box center [535, 274] width 46 height 22
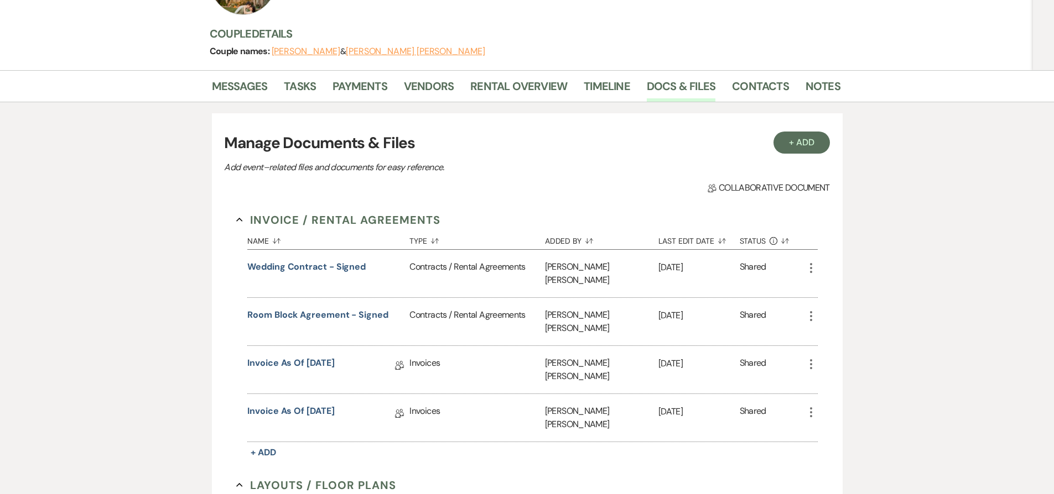
click at [809, 358] on icon "More" at bounding box center [810, 364] width 13 height 13
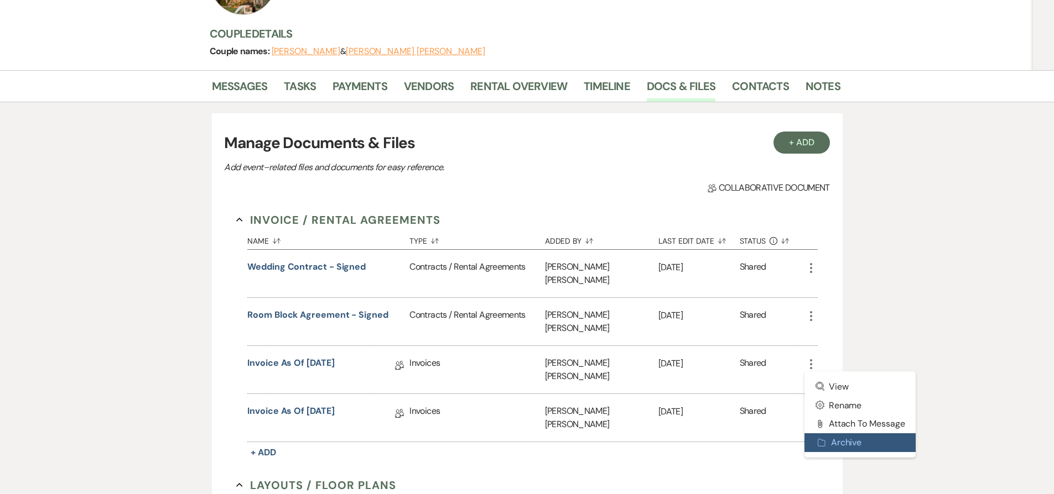
click at [837, 434] on button "Archive Archive" at bounding box center [860, 443] width 112 height 19
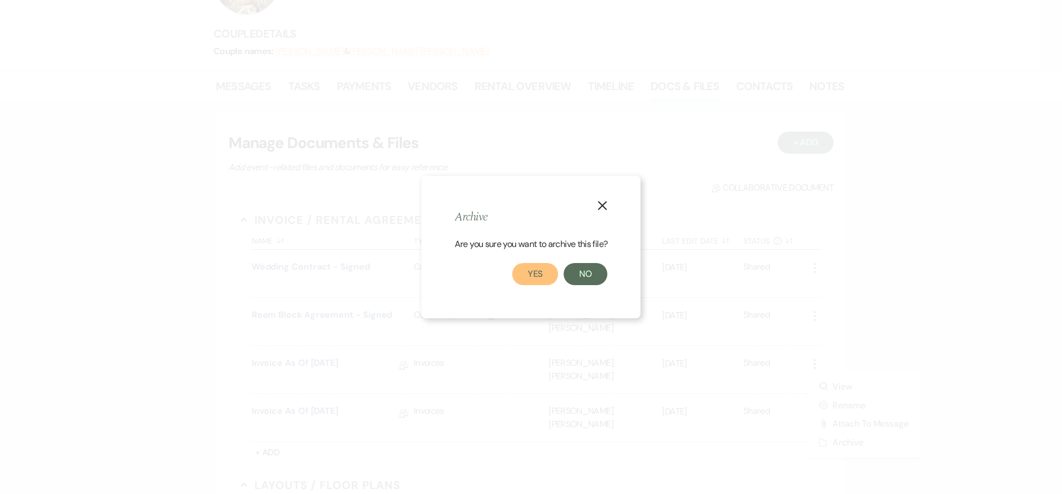
click at [547, 282] on button "Yes" at bounding box center [535, 274] width 46 height 22
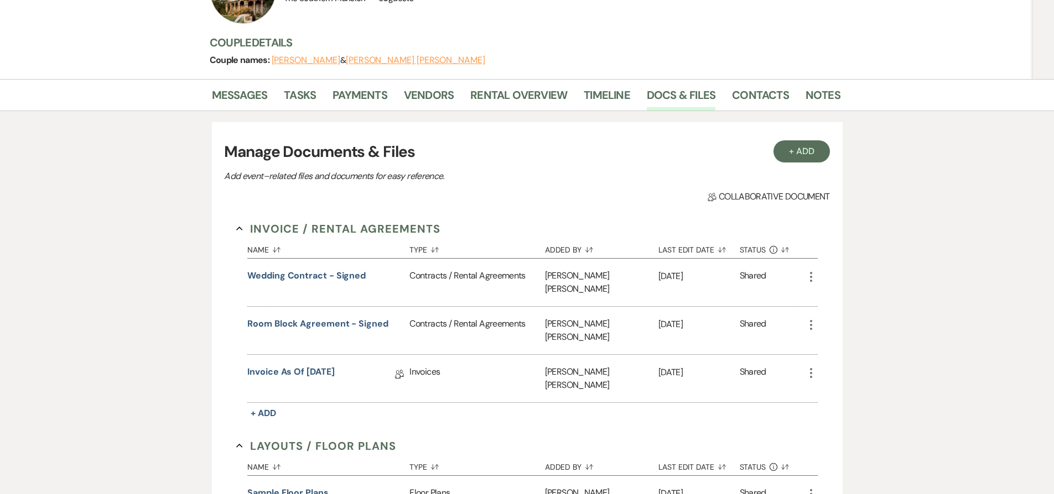
scroll to position [135, 0]
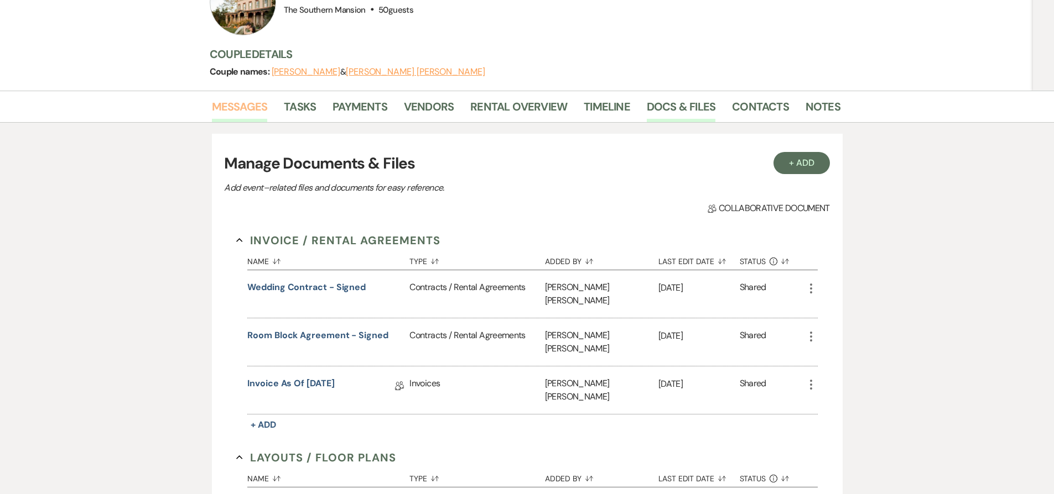
click at [238, 98] on link "Messages" at bounding box center [240, 110] width 56 height 24
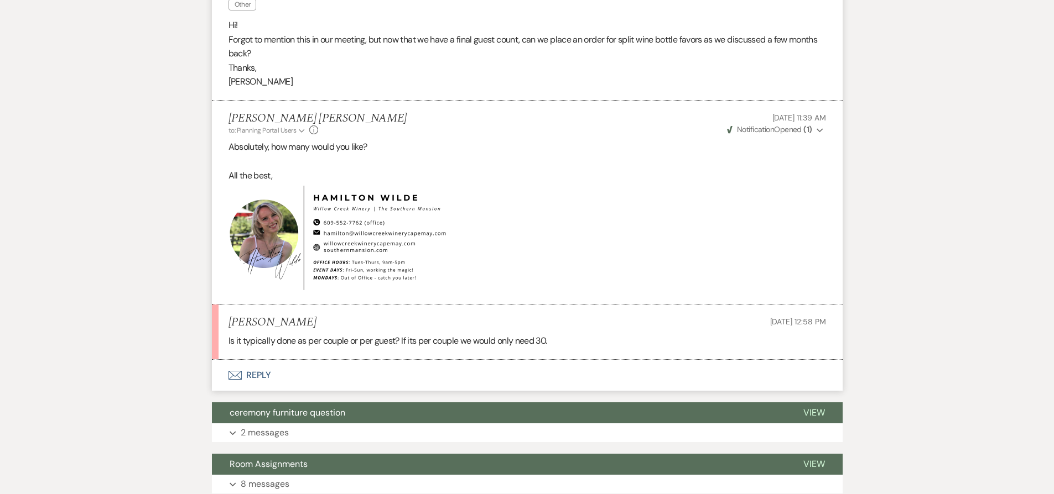
click at [410, 360] on button "Envelope Reply" at bounding box center [527, 375] width 631 height 31
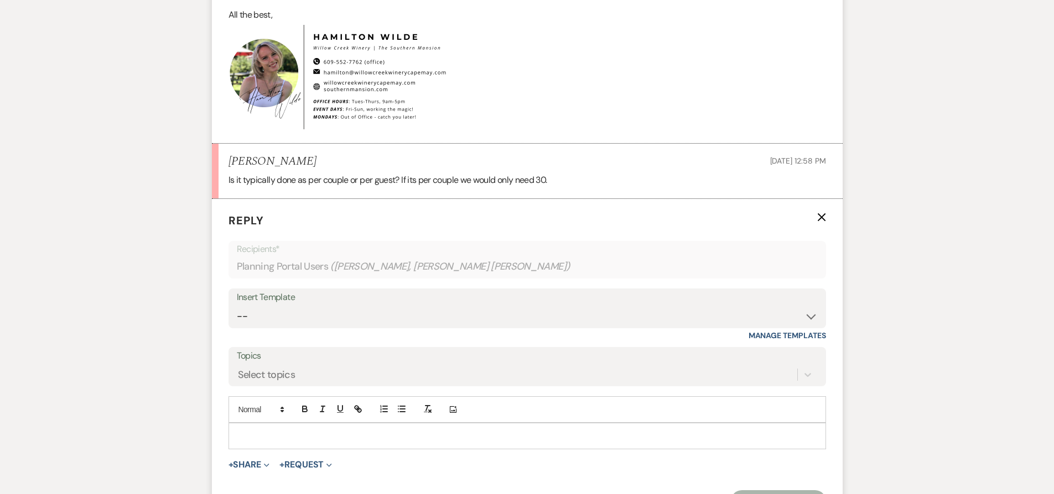
scroll to position [713, 0]
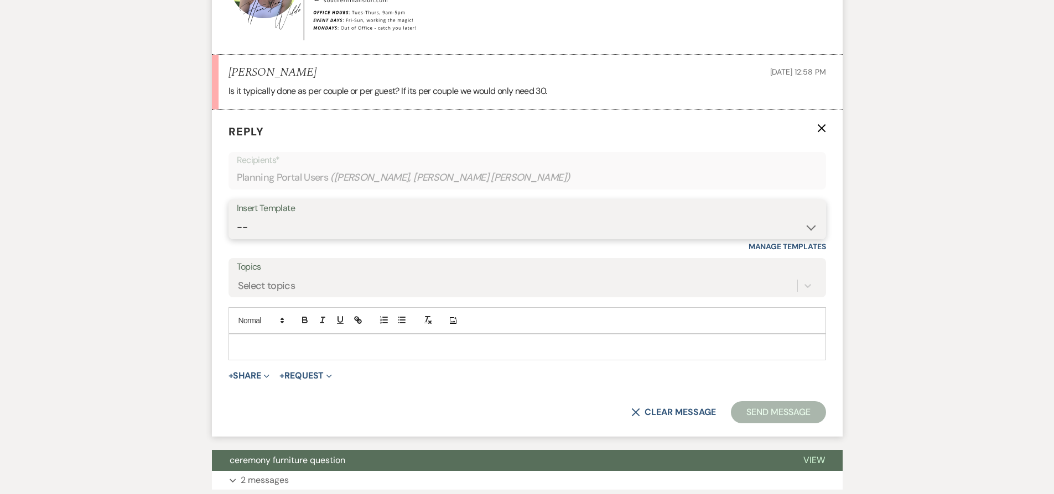
click at [299, 217] on select "-- Weven Planning Portal Introduction (Booked Events) Contract (Pre-Booked Lead…" at bounding box center [527, 228] width 581 height 22
click at [237, 217] on select "-- Weven Planning Portal Introduction (Booked Events) Contract (Pre-Booked Lead…" at bounding box center [527, 228] width 581 height 22
select select "1853"
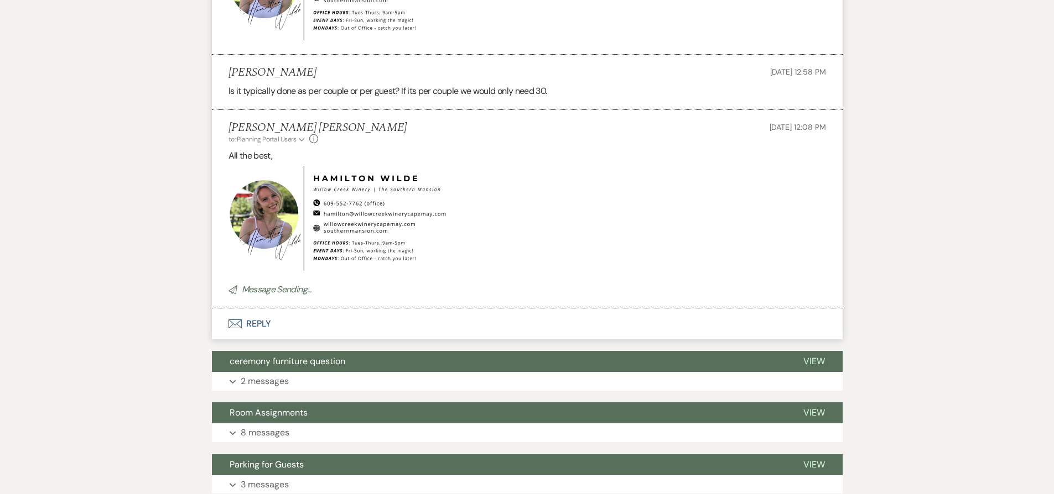
scroll to position [711, 0]
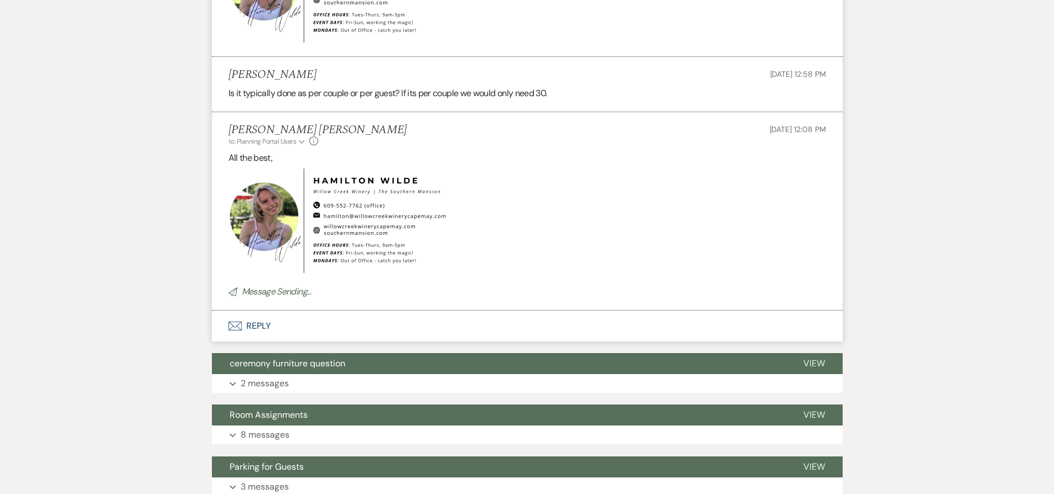
click at [343, 317] on div "Event Messages Log Log Message + New Message Communicate with clients by clicki…" at bounding box center [527, 364] width 631 height 1613
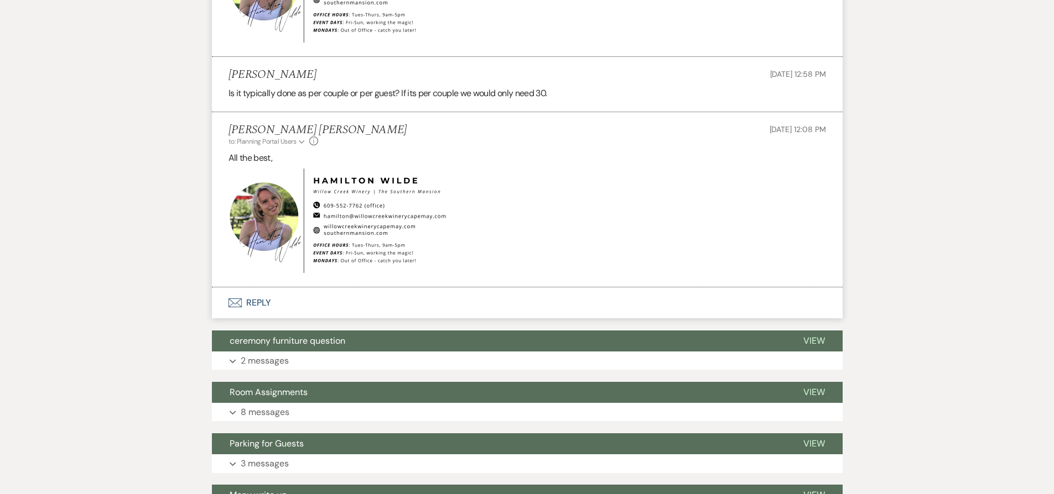
click at [325, 288] on button "Envelope Reply" at bounding box center [527, 303] width 631 height 31
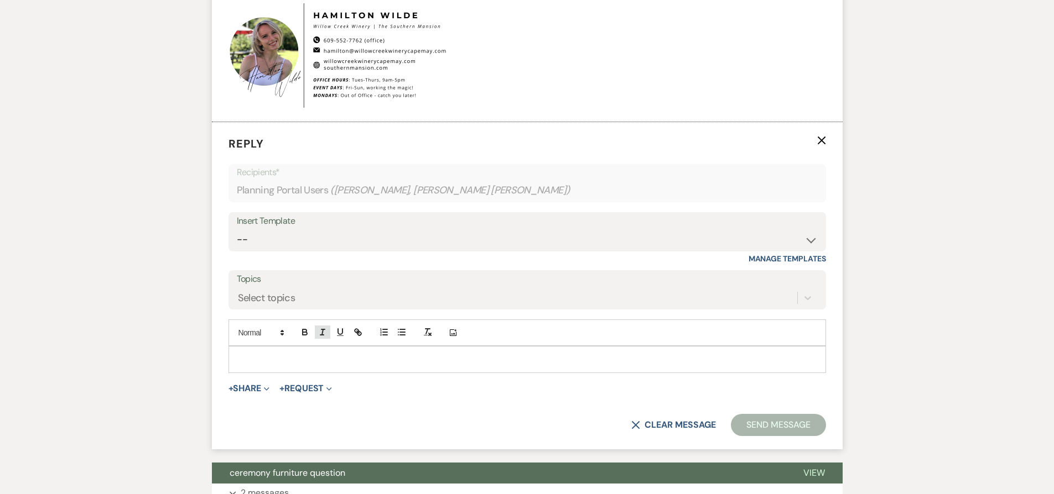
scroll to position [888, 0]
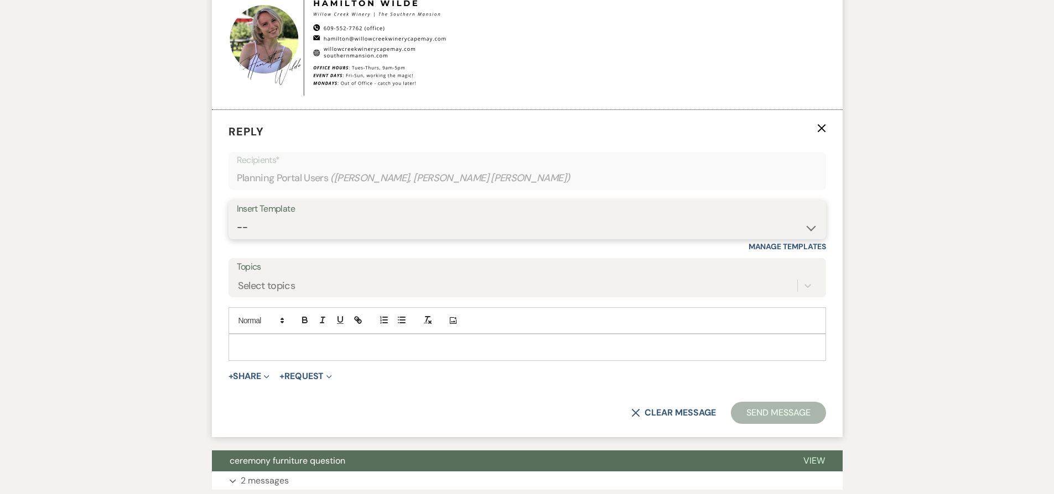
click at [327, 217] on select "-- Weven Planning Portal Introduction (Booked Events) Contract (Pre-Booked Lead…" at bounding box center [527, 228] width 581 height 22
select select "1853"
click at [237, 217] on select "-- Weven Planning Portal Introduction (Booked Events) Contract (Pre-Booked Lead…" at bounding box center [527, 228] width 581 height 22
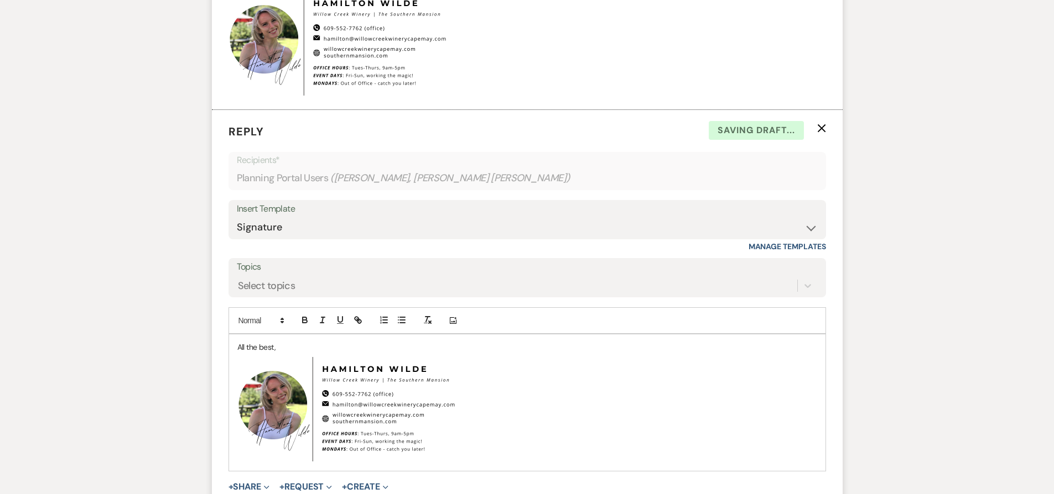
click at [233, 335] on div "All the best, ﻿ ﻿" at bounding box center [527, 403] width 596 height 136
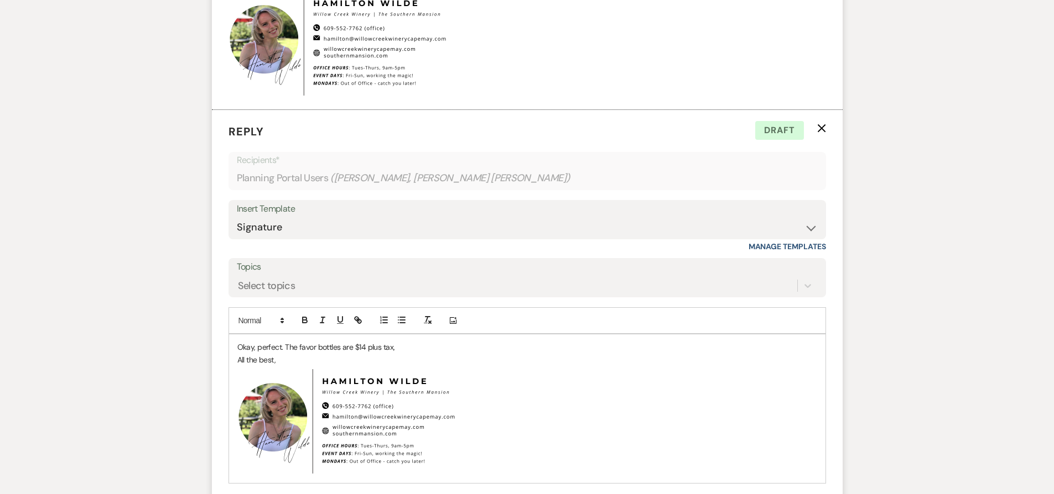
click at [117, 297] on div "Messages Tasks Payments Vendors Rental Overview Timeline Docs & Files Contacts …" at bounding box center [527, 369] width 1054 height 2065
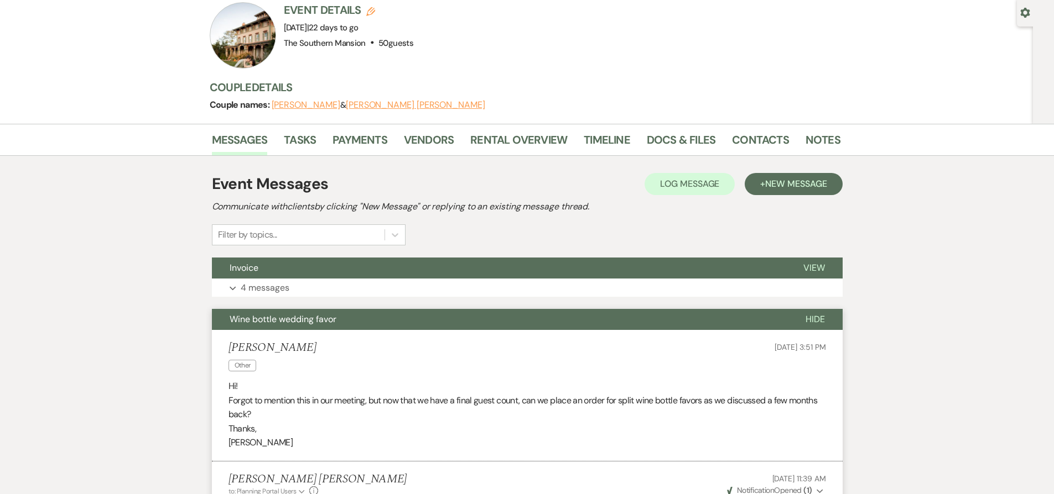
select select "8"
select select "6"
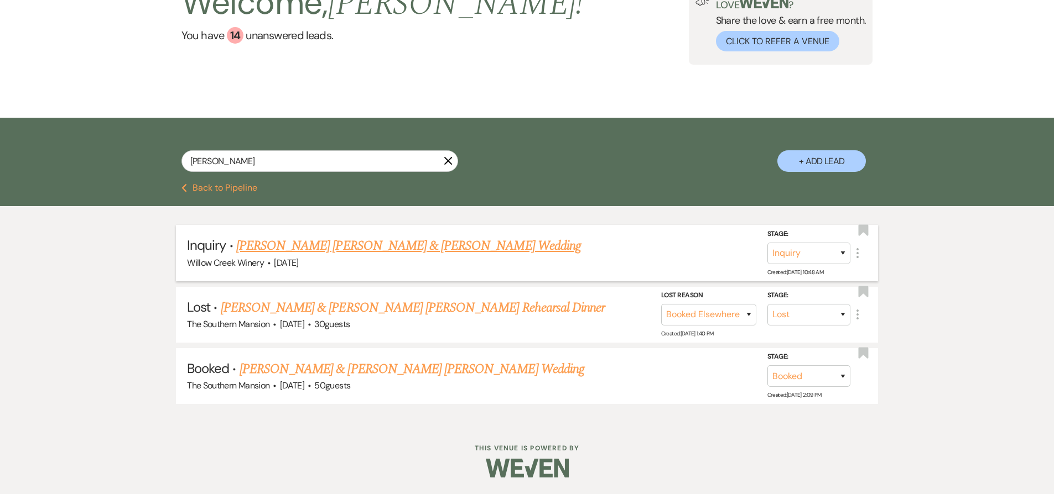
click at [316, 244] on link "[PERSON_NAME] [PERSON_NAME] & [PERSON_NAME] Wedding" at bounding box center [408, 246] width 345 height 20
select select "1"
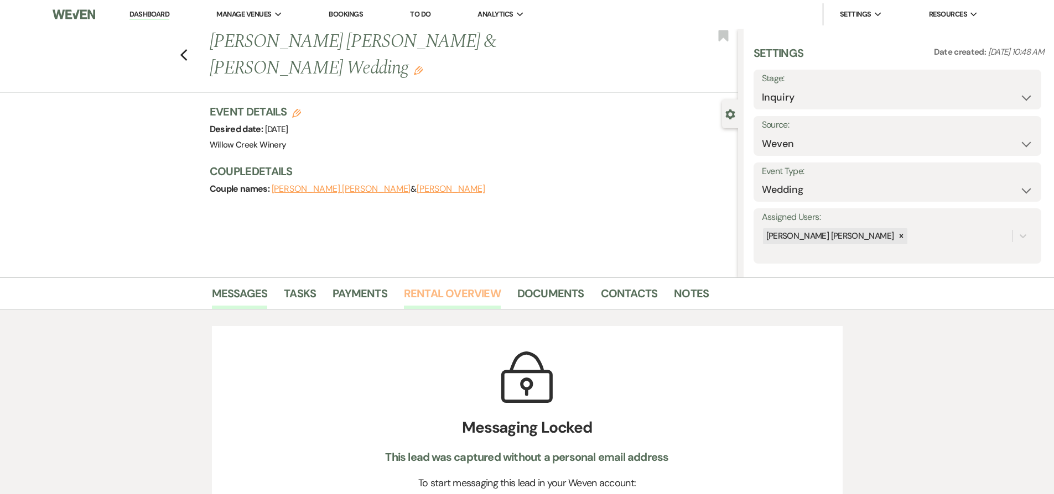
click at [434, 296] on link "Rental Overview" at bounding box center [452, 297] width 97 height 24
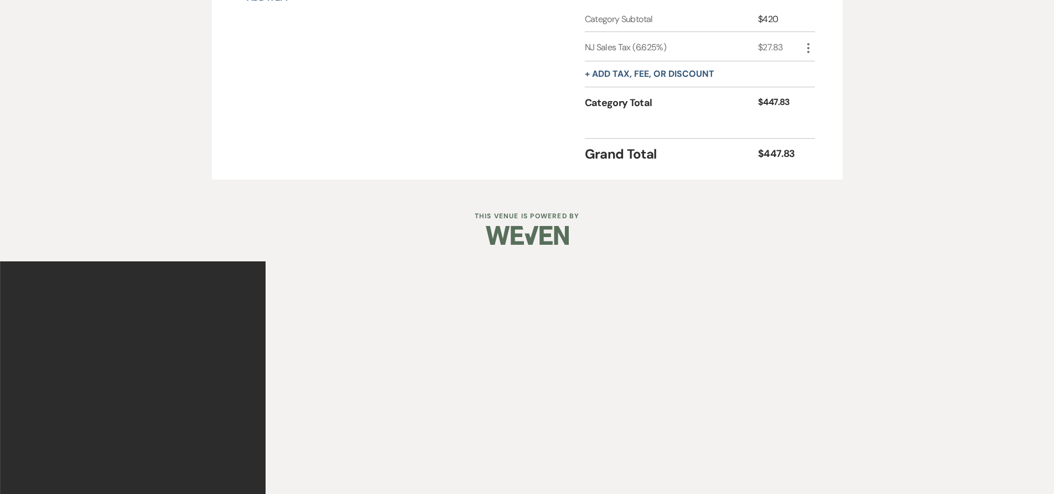
scroll to position [132, 0]
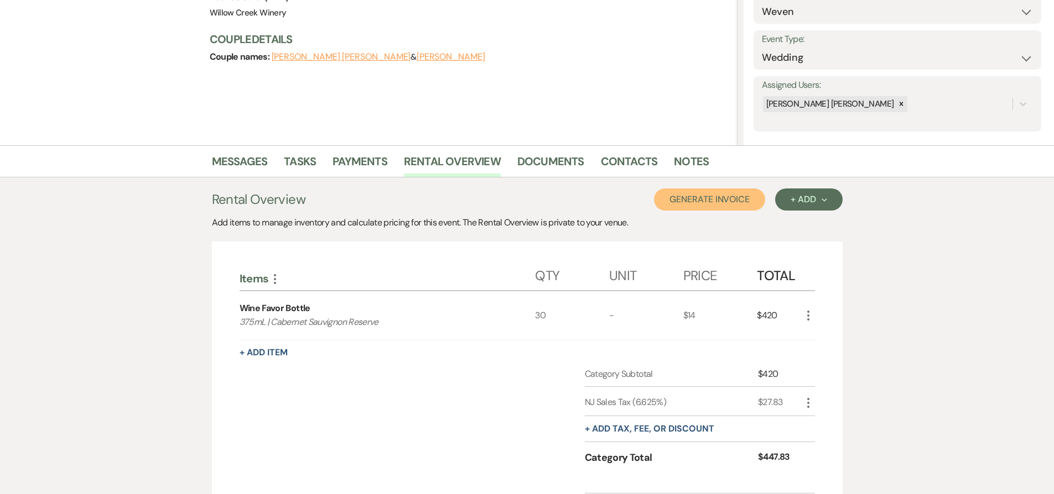
click at [720, 203] on button "Generate Invoice" at bounding box center [709, 200] width 111 height 22
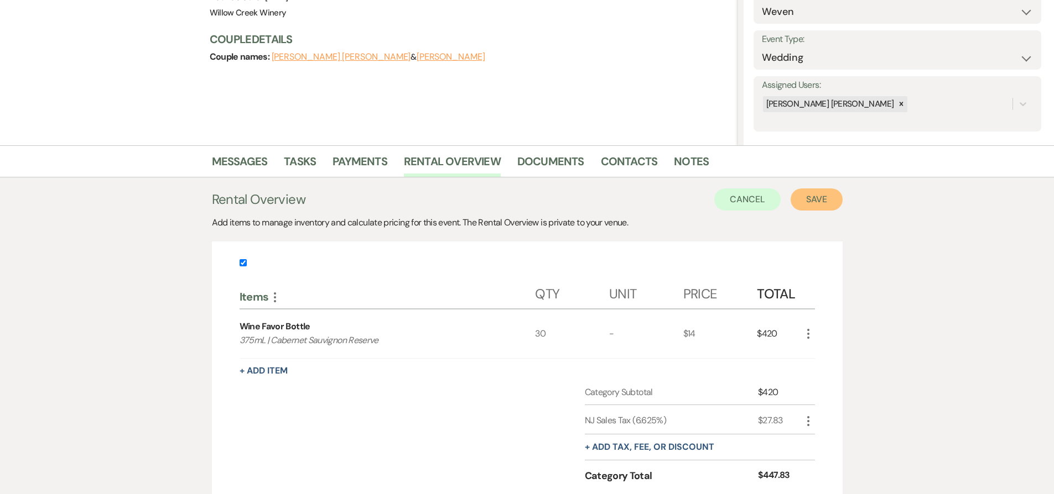
click at [811, 202] on button "Save" at bounding box center [816, 200] width 52 height 22
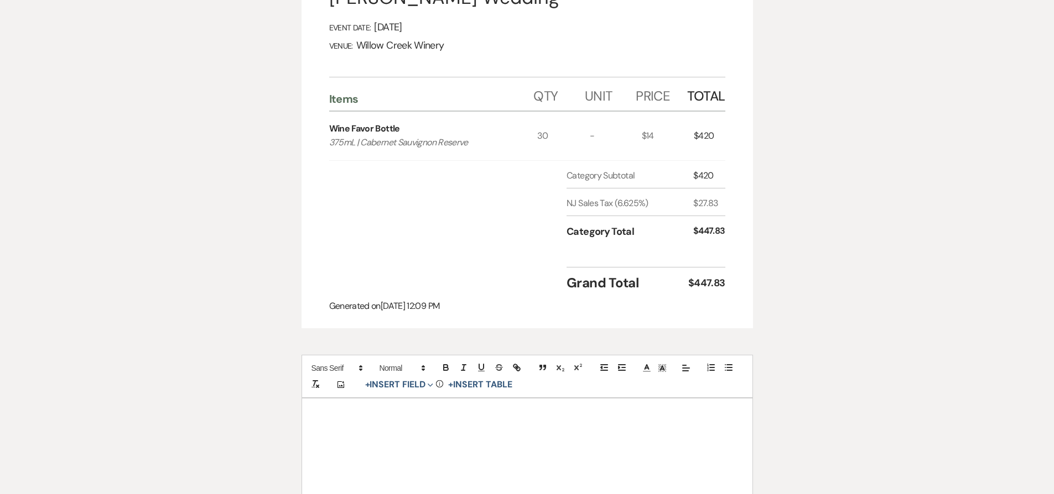
scroll to position [305, 0]
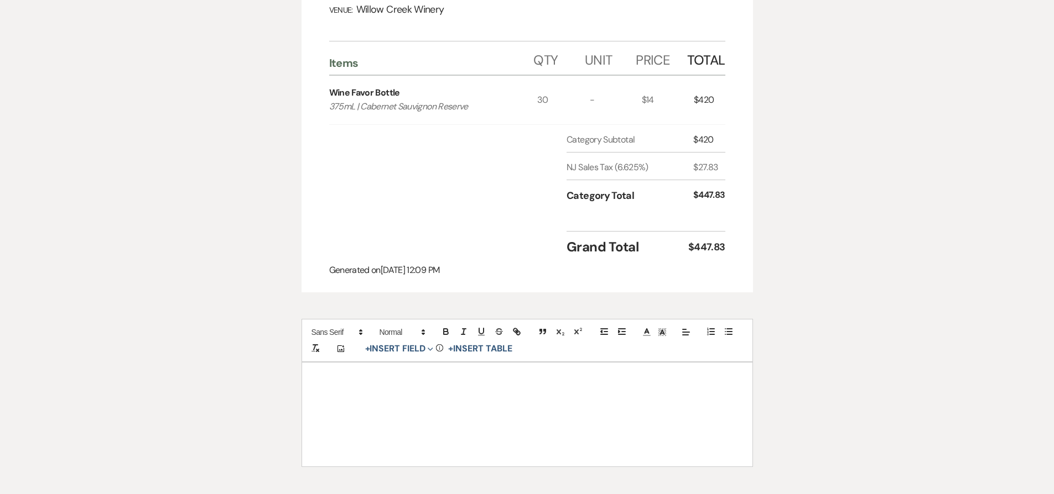
click at [457, 400] on p at bounding box center [527, 407] width 397 height 14
click at [314, 379] on div "Please make payment by check to Willow Creek Winery" at bounding box center [527, 415] width 450 height 104
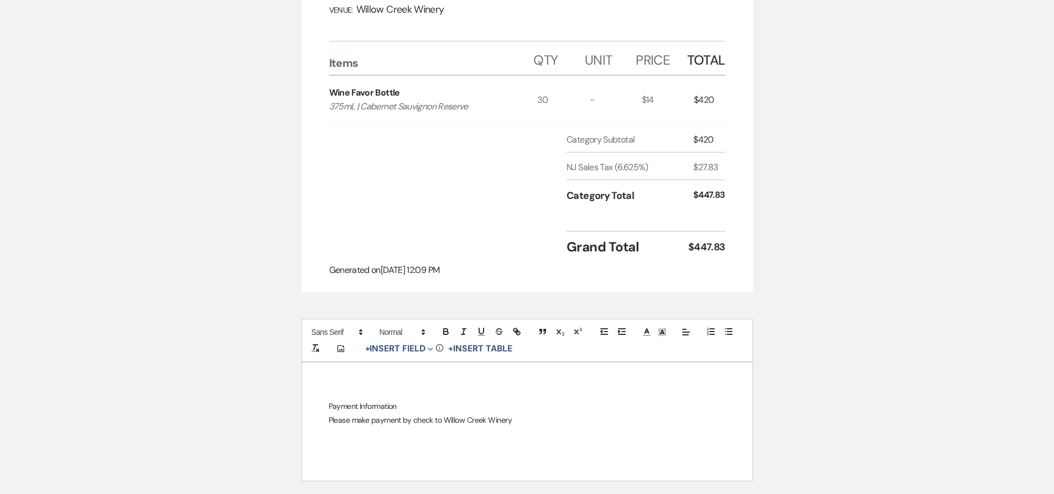
click at [325, 382] on div "Payment Information Please make payment by check to Willow Creek Winery" at bounding box center [527, 422] width 450 height 118
click at [395, 326] on span at bounding box center [401, 332] width 54 height 13
click at [404, 341] on span at bounding box center [412, 355] width 67 height 29
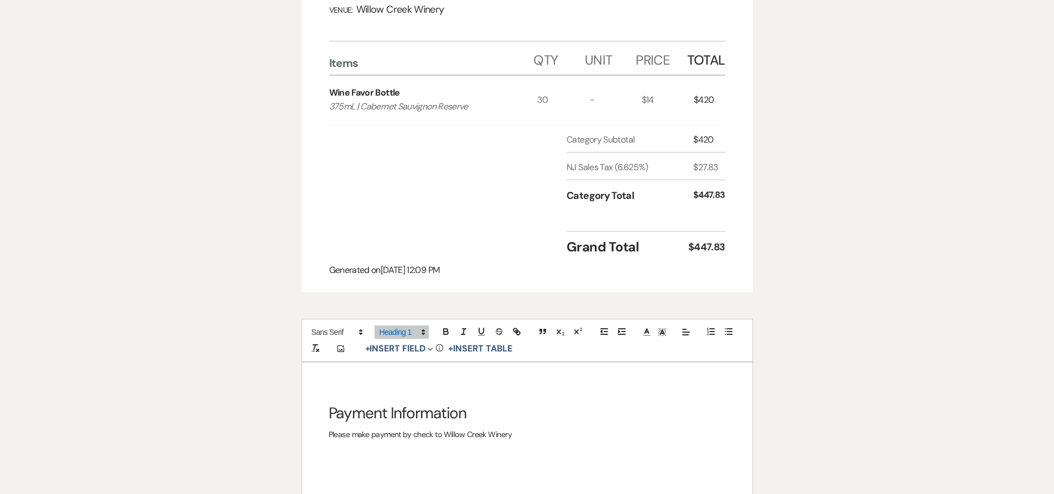
click at [537, 428] on p "Please make payment by check to Willow Creek Winery" at bounding box center [527, 435] width 397 height 14
click at [708, 240] on div "$447.83" at bounding box center [706, 247] width 37 height 15
copy div "447.83"
click at [432, 428] on p "Please make payment by check to Willow Creek Winery" at bounding box center [527, 435] width 397 height 14
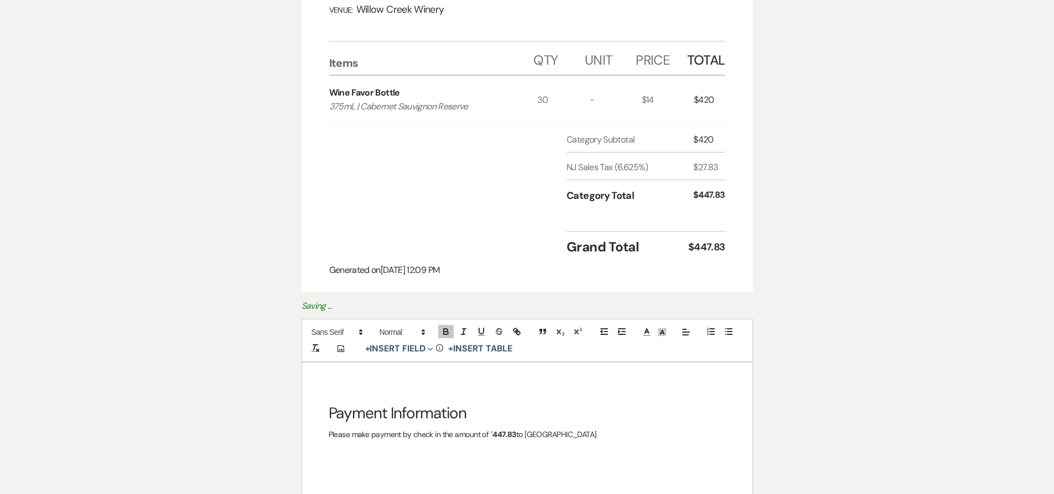
click at [493, 430] on strong "447.83" at bounding box center [504, 435] width 24 height 10
click at [598, 428] on p "Please make payment by check in the amount of 447.83 to Willow Creek Winery" at bounding box center [527, 435] width 397 height 14
click at [592, 428] on p "Please make payment by check in the amount of 447.83 to "Willow Creek Winery"" at bounding box center [527, 435] width 397 height 14
click at [616, 428] on p "Please make payment by check in the amount of 447.83 to "Willow Creek Winery."" at bounding box center [527, 435] width 397 height 14
click at [594, 428] on p "Please make payment by check in the amount of 447.83 to "Willow Creek Winery."" at bounding box center [527, 435] width 397 height 14
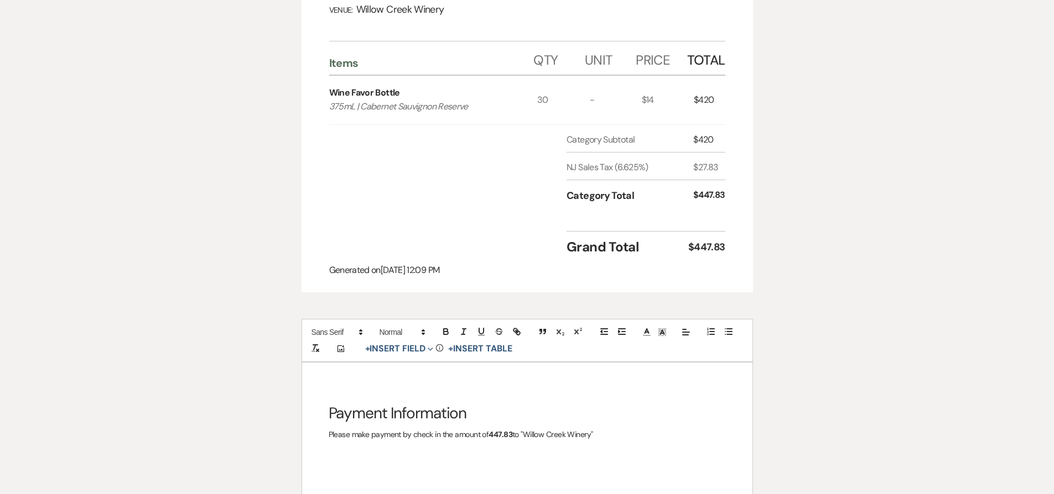
click at [612, 428] on p "Please make payment by check in the amount of 447.83 to "Willow Creek Winery"" at bounding box center [527, 435] width 397 height 14
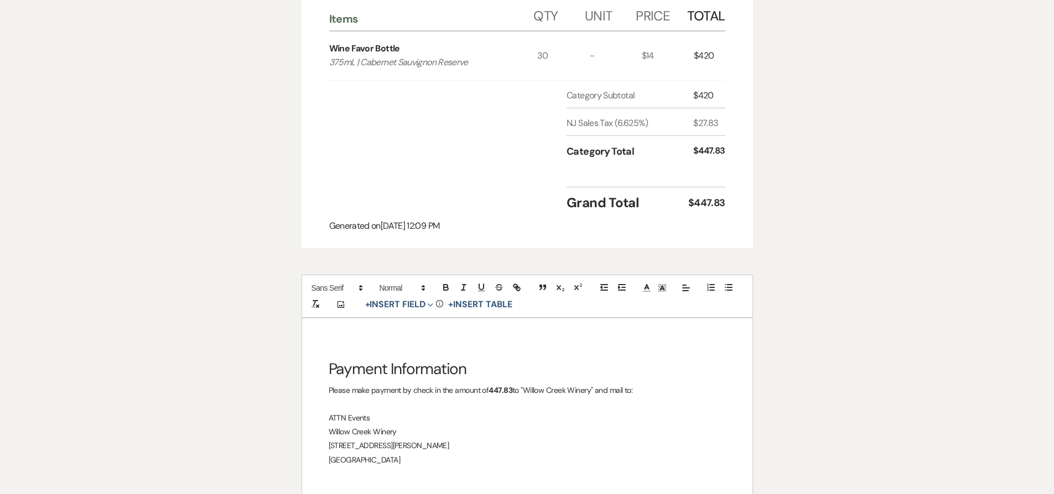
scroll to position [360, 0]
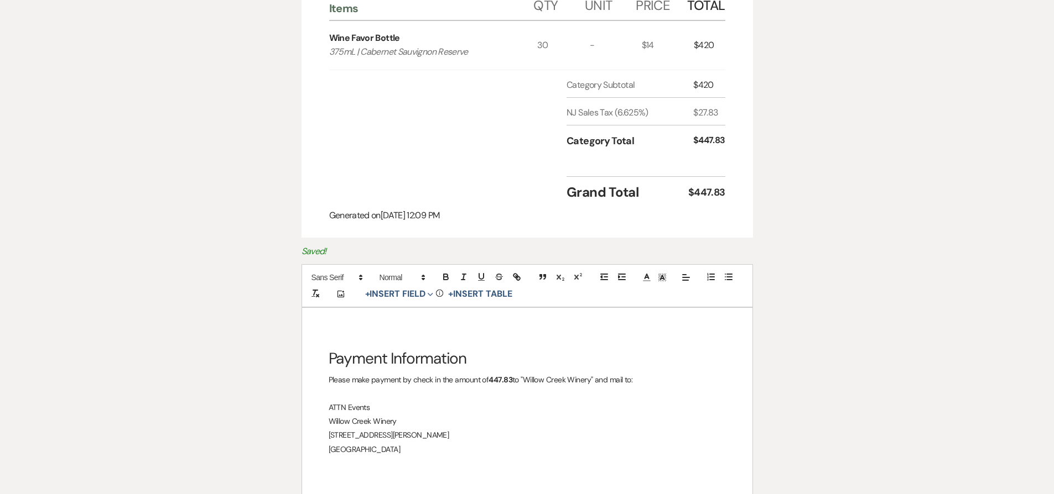
click at [346, 401] on p "ATTN Events" at bounding box center [527, 408] width 397 height 14
click at [355, 387] on p at bounding box center [527, 394] width 397 height 14
drag, startPoint x: 350, startPoint y: 366, endPoint x: 369, endPoint y: 418, distance: 55.5
click at [369, 418] on div "Payment Information Please make payment by check in the amount of 447.83 to "Wi…" at bounding box center [527, 402] width 450 height 188
click at [619, 272] on icon "button" at bounding box center [622, 277] width 10 height 10
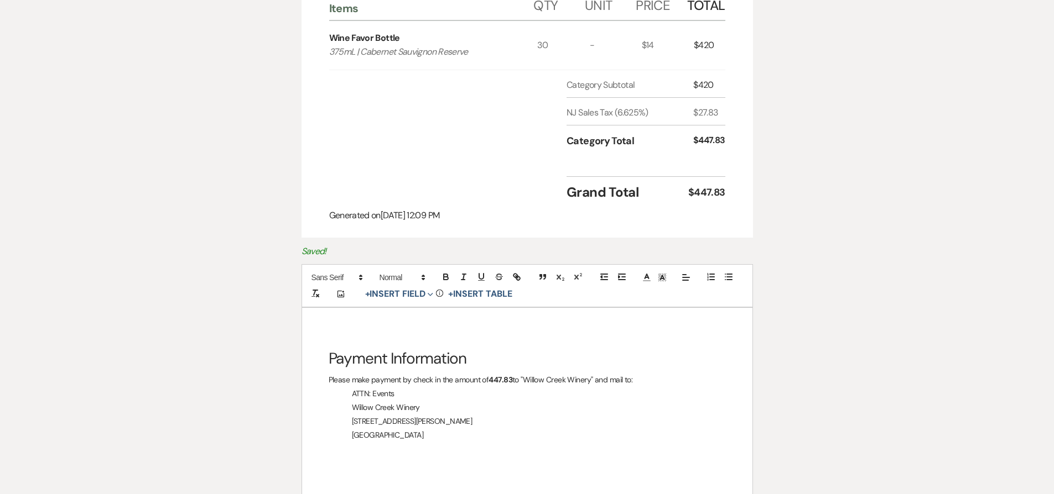
click at [560, 425] on div "Payment Information Please make payment by check in the amount of 447.83 to "Wi…" at bounding box center [527, 402] width 450 height 188
click at [832, 234] on div "Printer Print Add Payment Plan Invoice Created On: [DATE] 12:09 PM [PERSON_NAME…" at bounding box center [527, 139] width 796 height 782
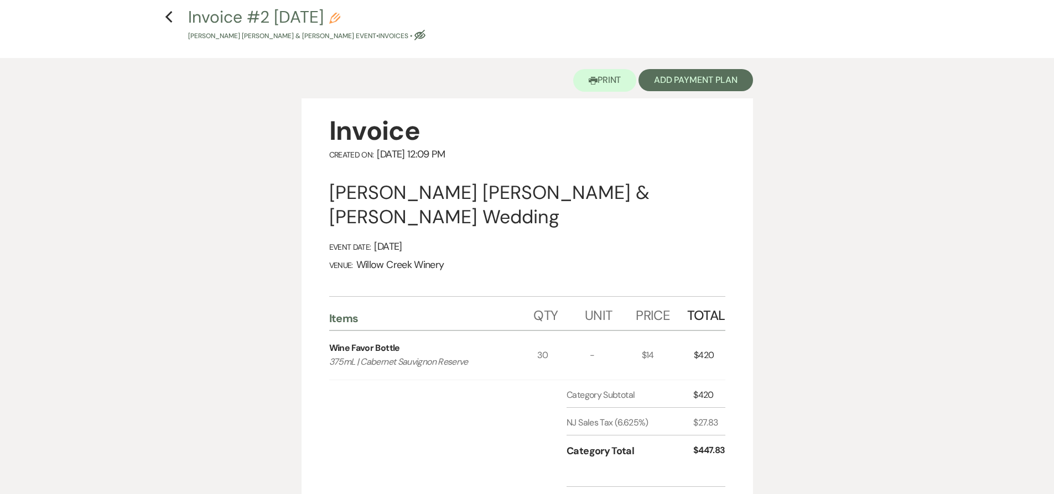
scroll to position [0, 0]
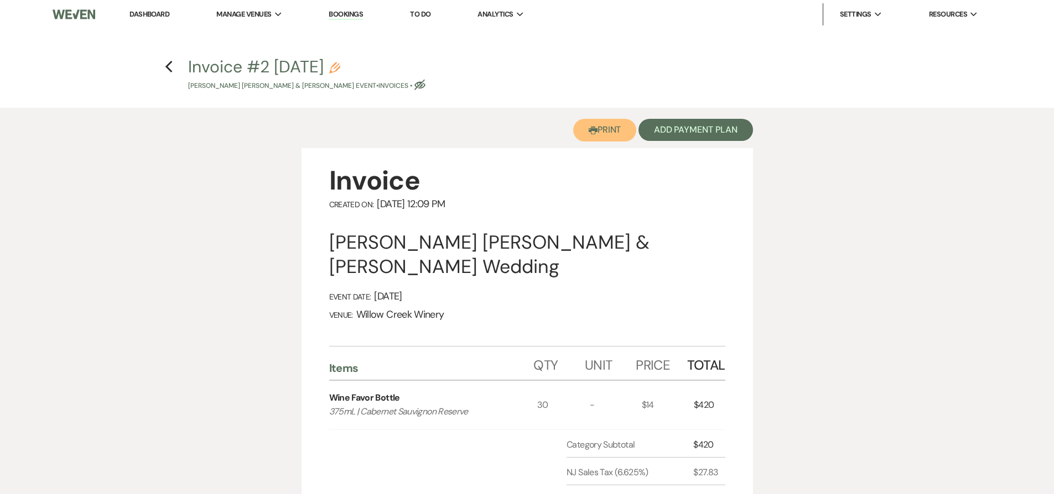
click at [588, 133] on icon "Printer" at bounding box center [592, 130] width 9 height 9
